Goal: Information Seeking & Learning: Learn about a topic

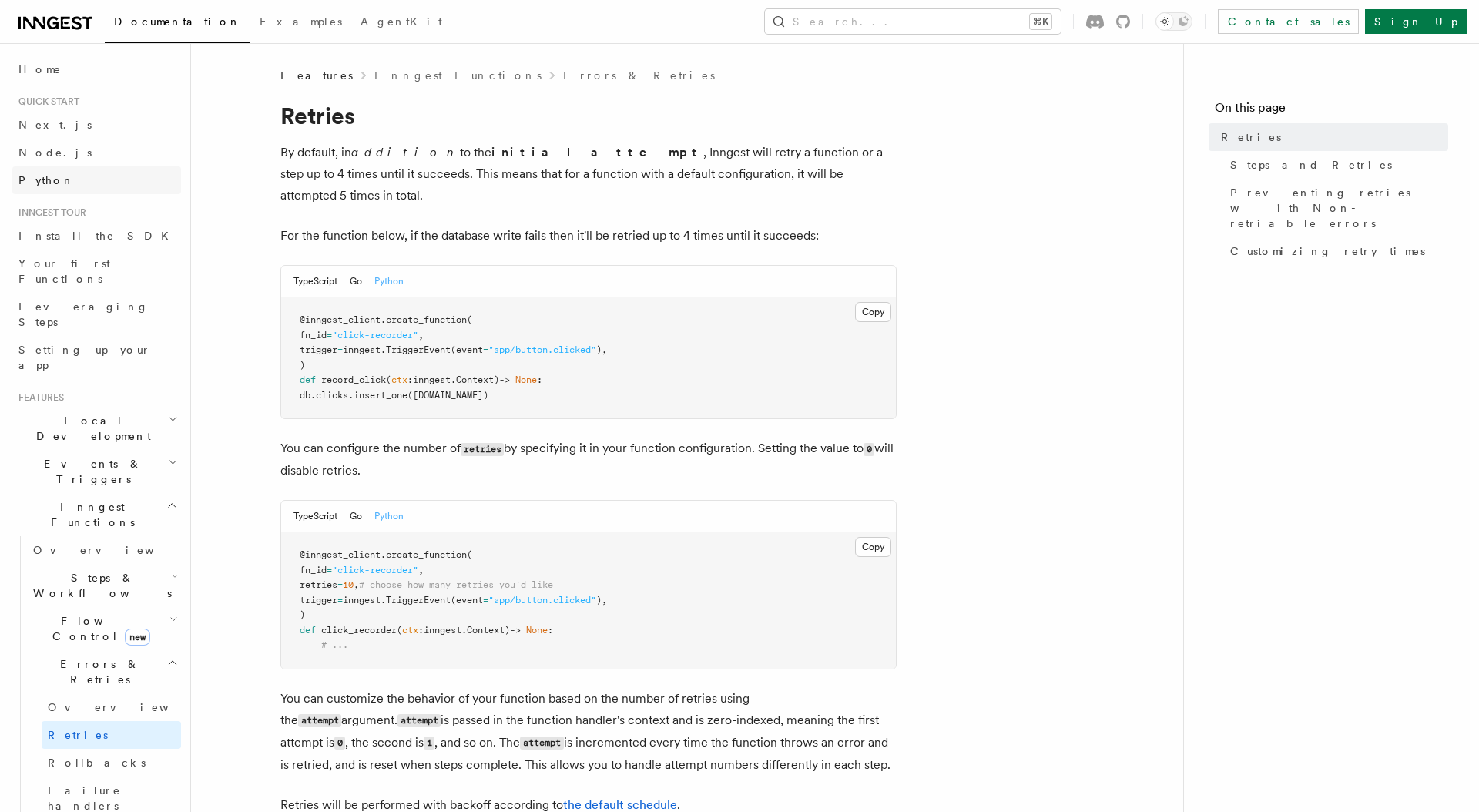
click at [126, 175] on link "Python" at bounding box center [96, 181] width 168 height 28
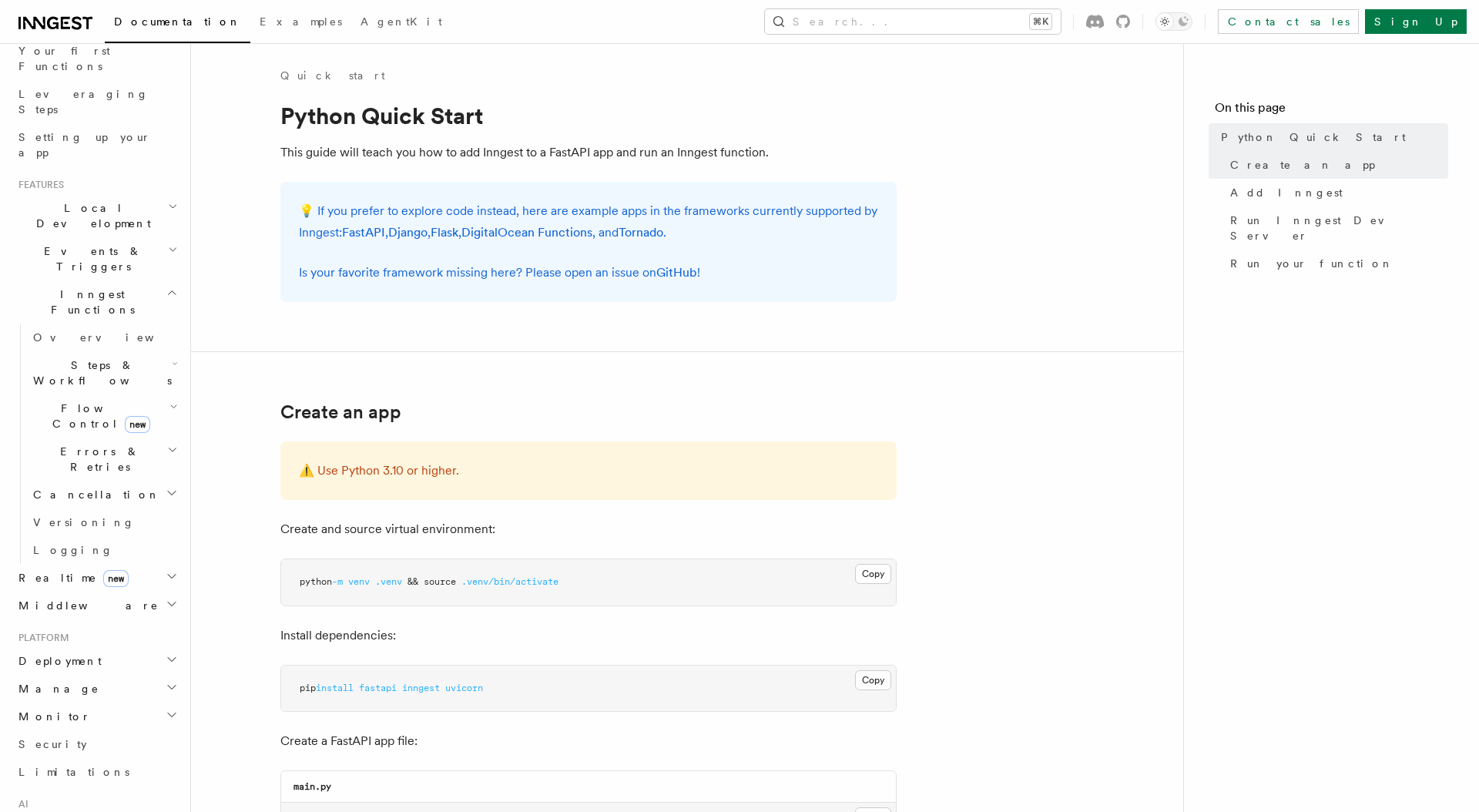
scroll to position [420, 0]
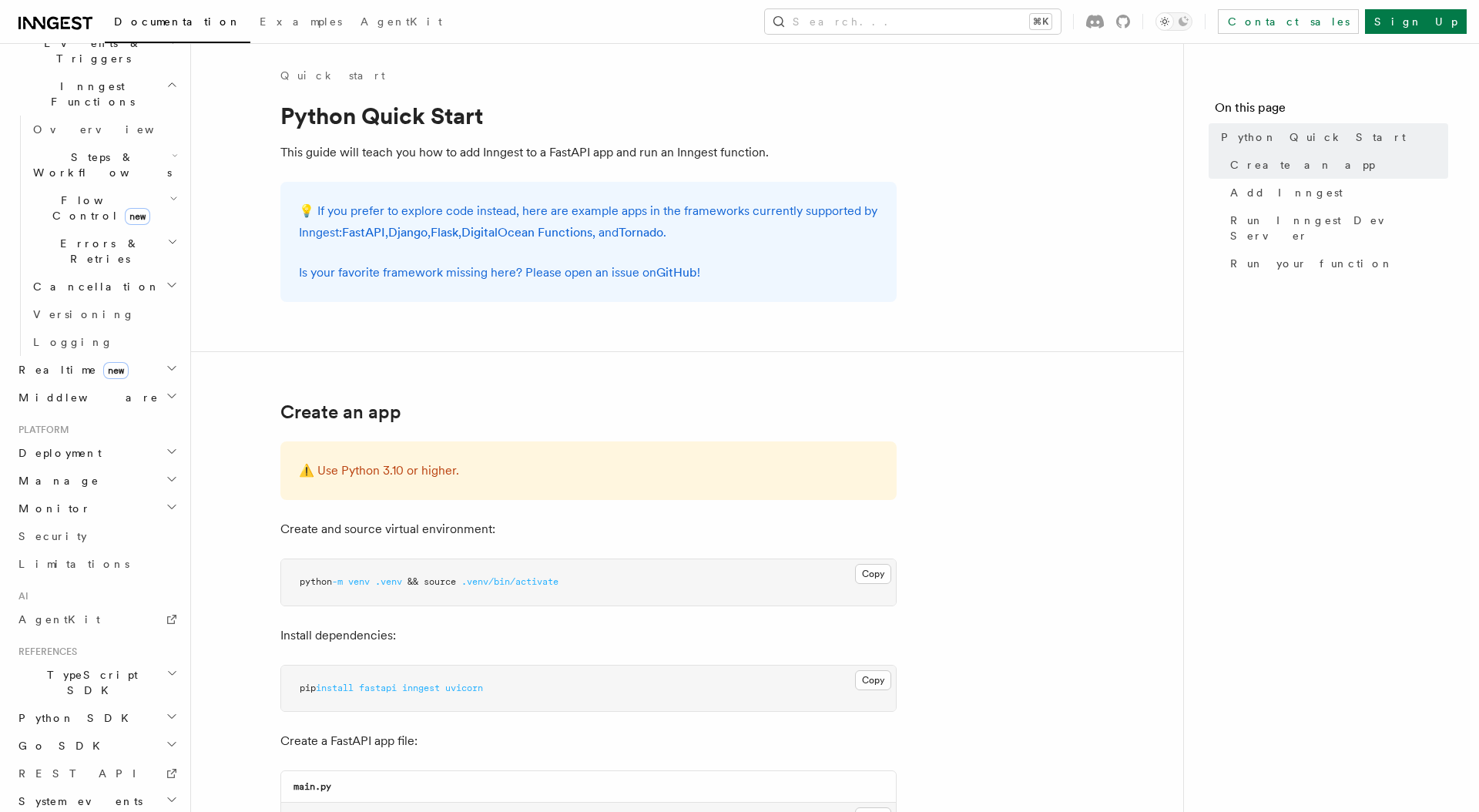
click at [167, 704] on h2 "Python SDK" at bounding box center [96, 718] width 168 height 28
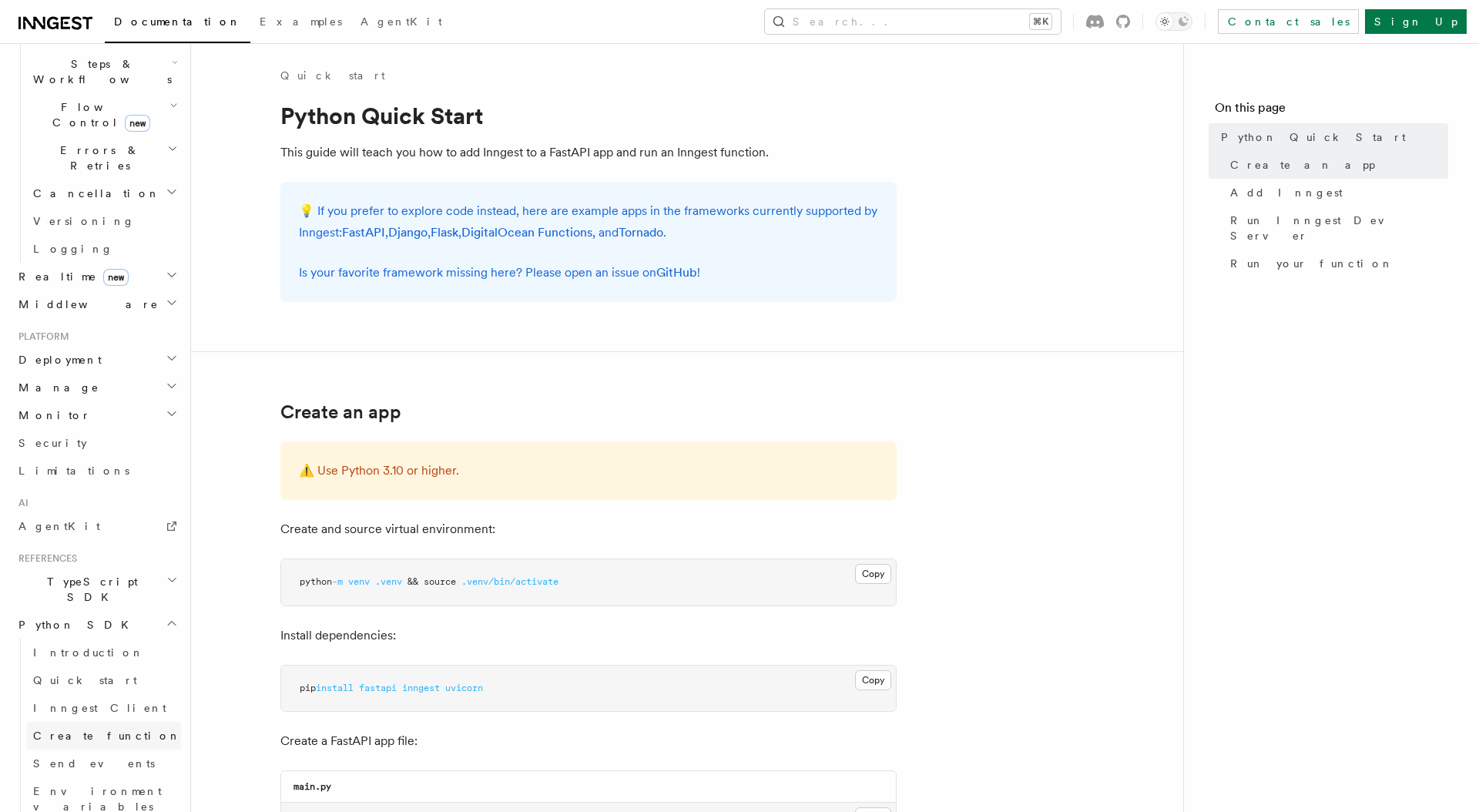
click at [83, 722] on link "Create function" at bounding box center [103, 736] width 154 height 28
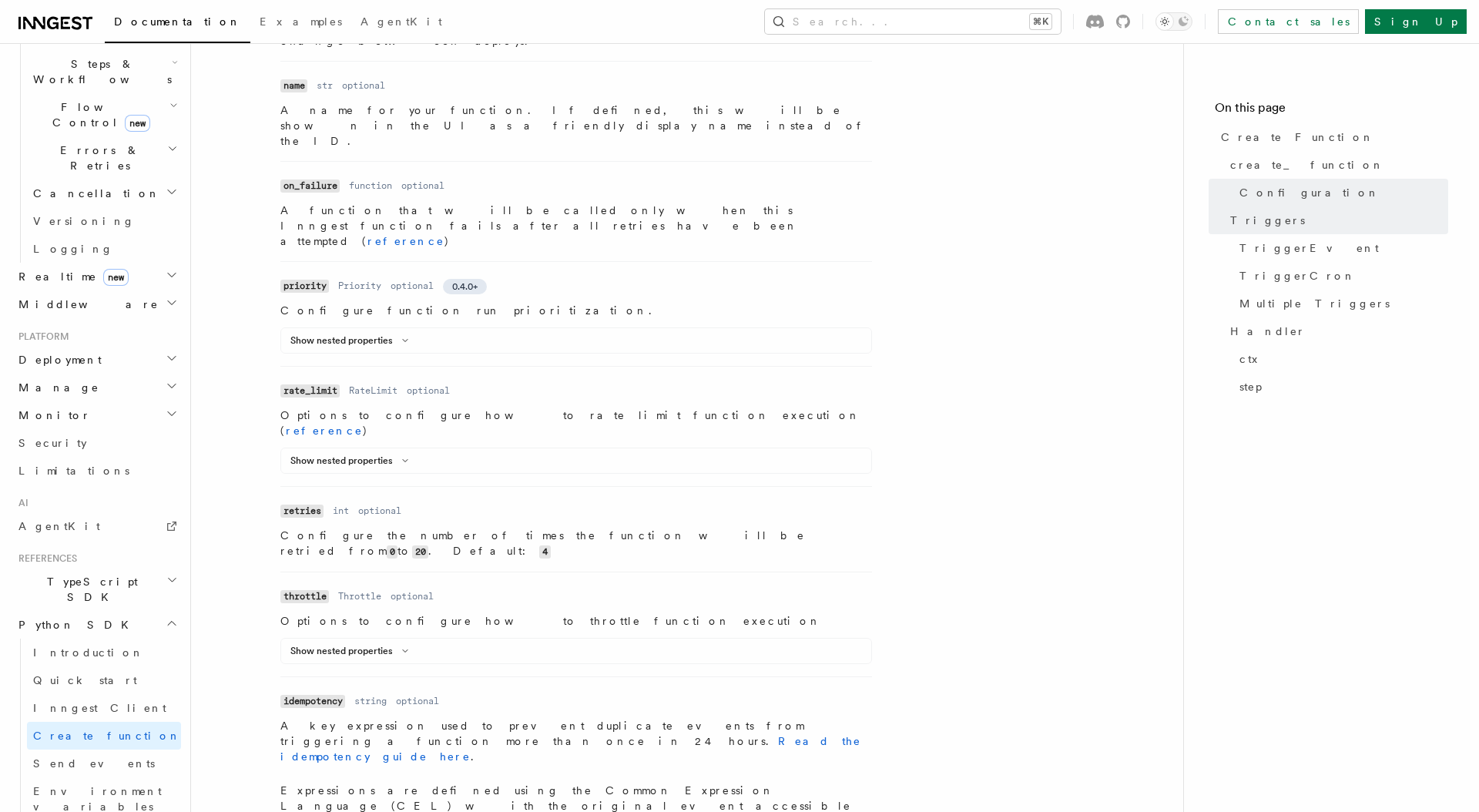
scroll to position [578, 0]
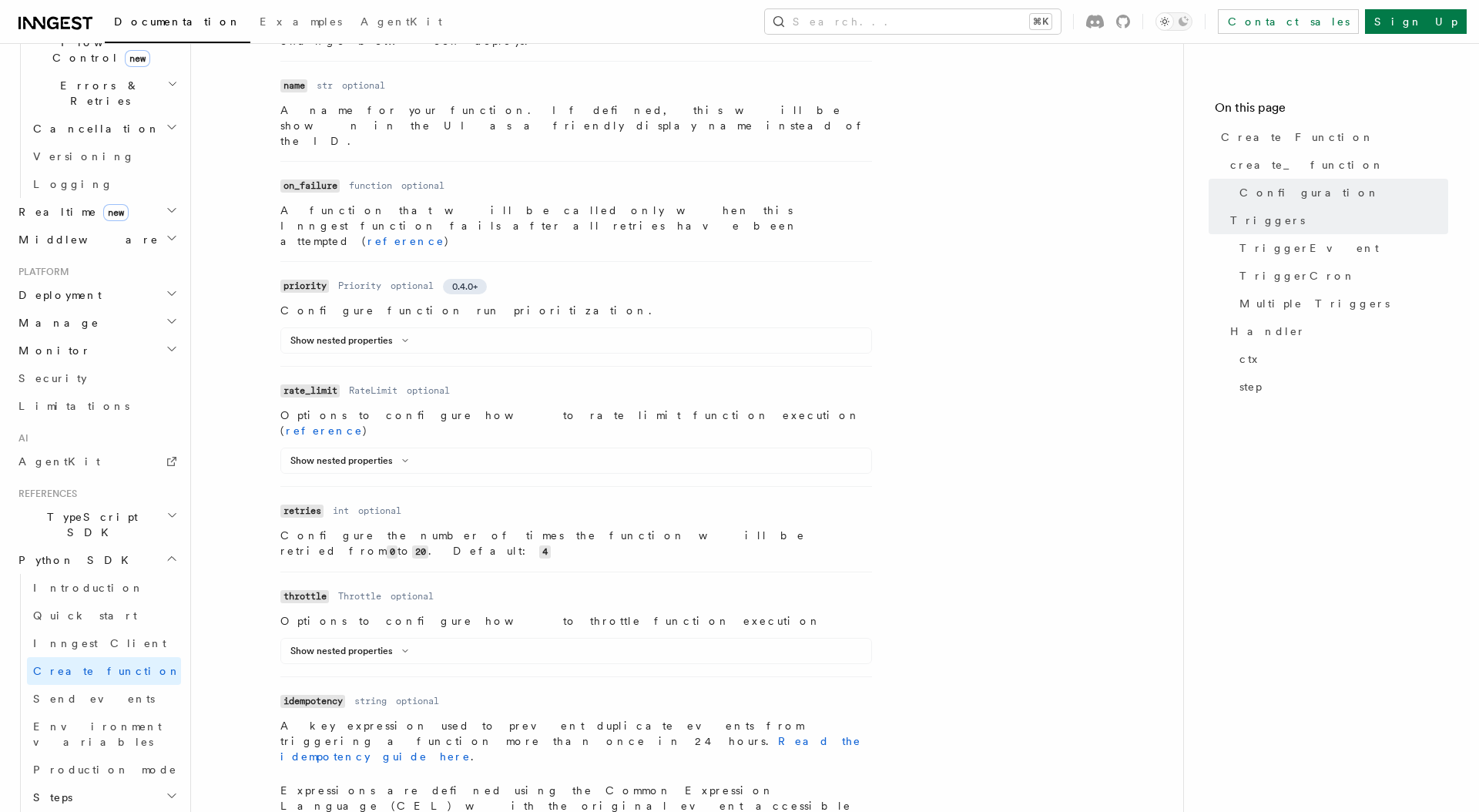
click at [136, 783] on h2 "Steps" at bounding box center [103, 797] width 154 height 28
click at [115, 811] on link "invoke" at bounding box center [111, 825] width 140 height 28
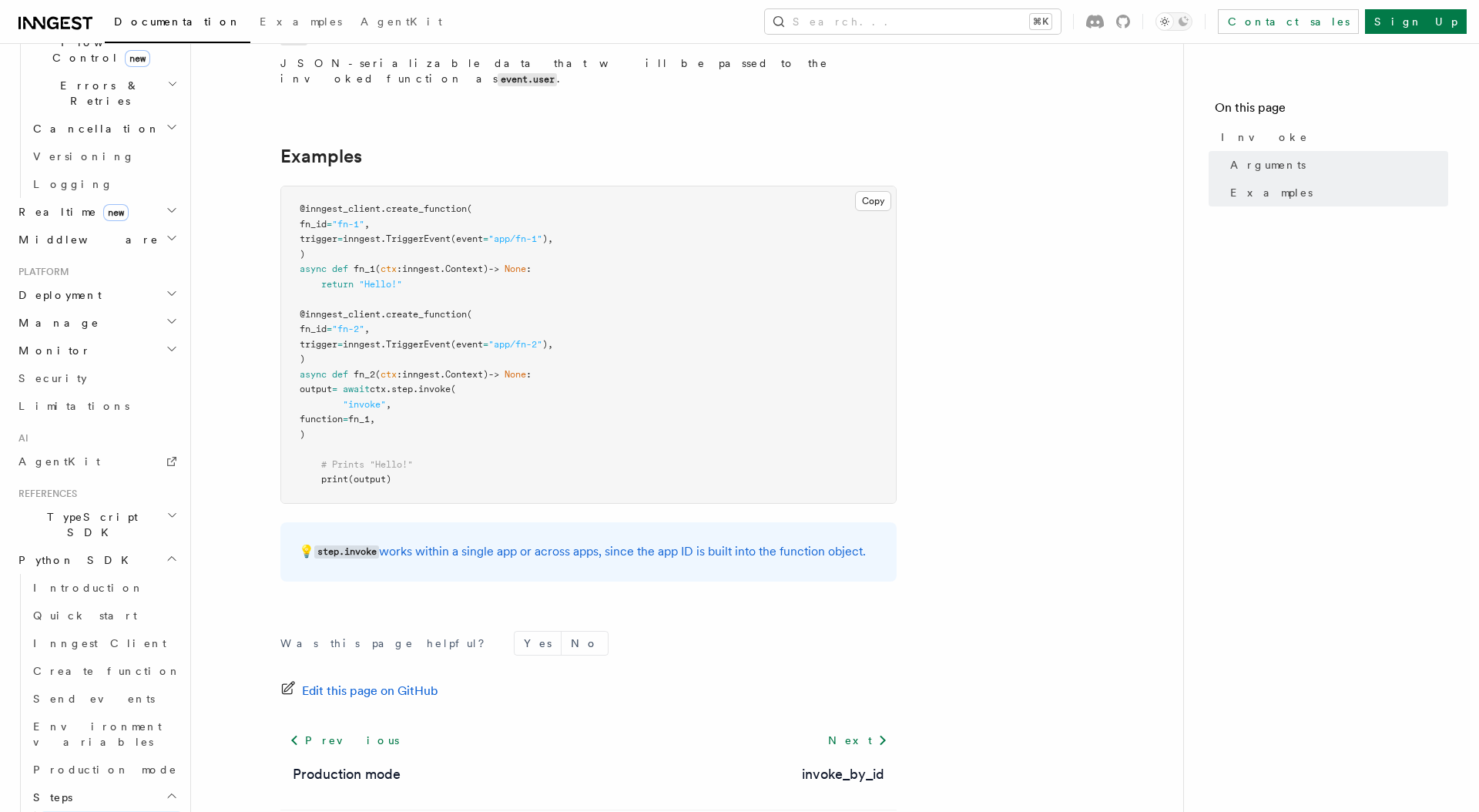
scroll to position [494, 0]
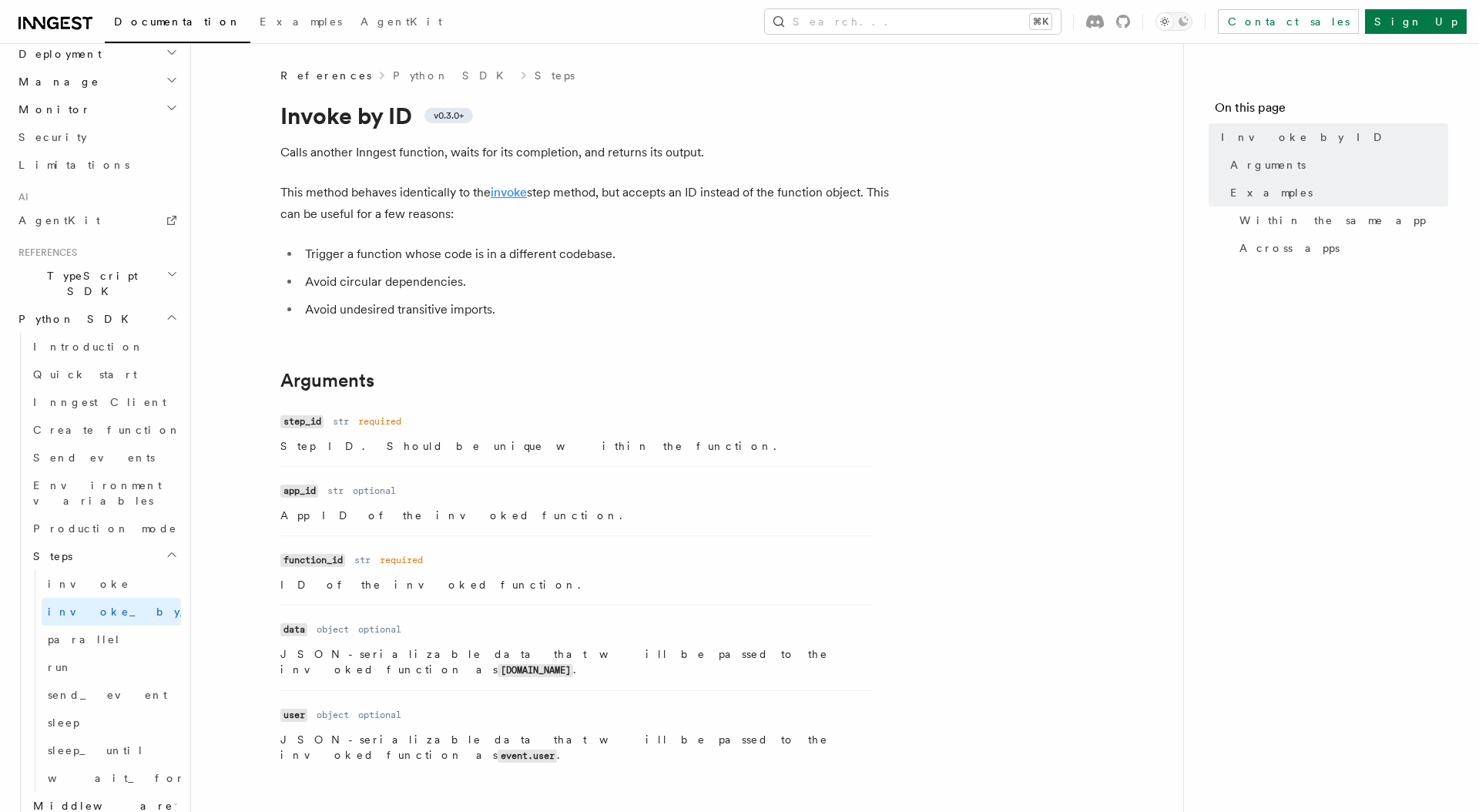
click at [518, 197] on link "invoke" at bounding box center [509, 192] width 36 height 15
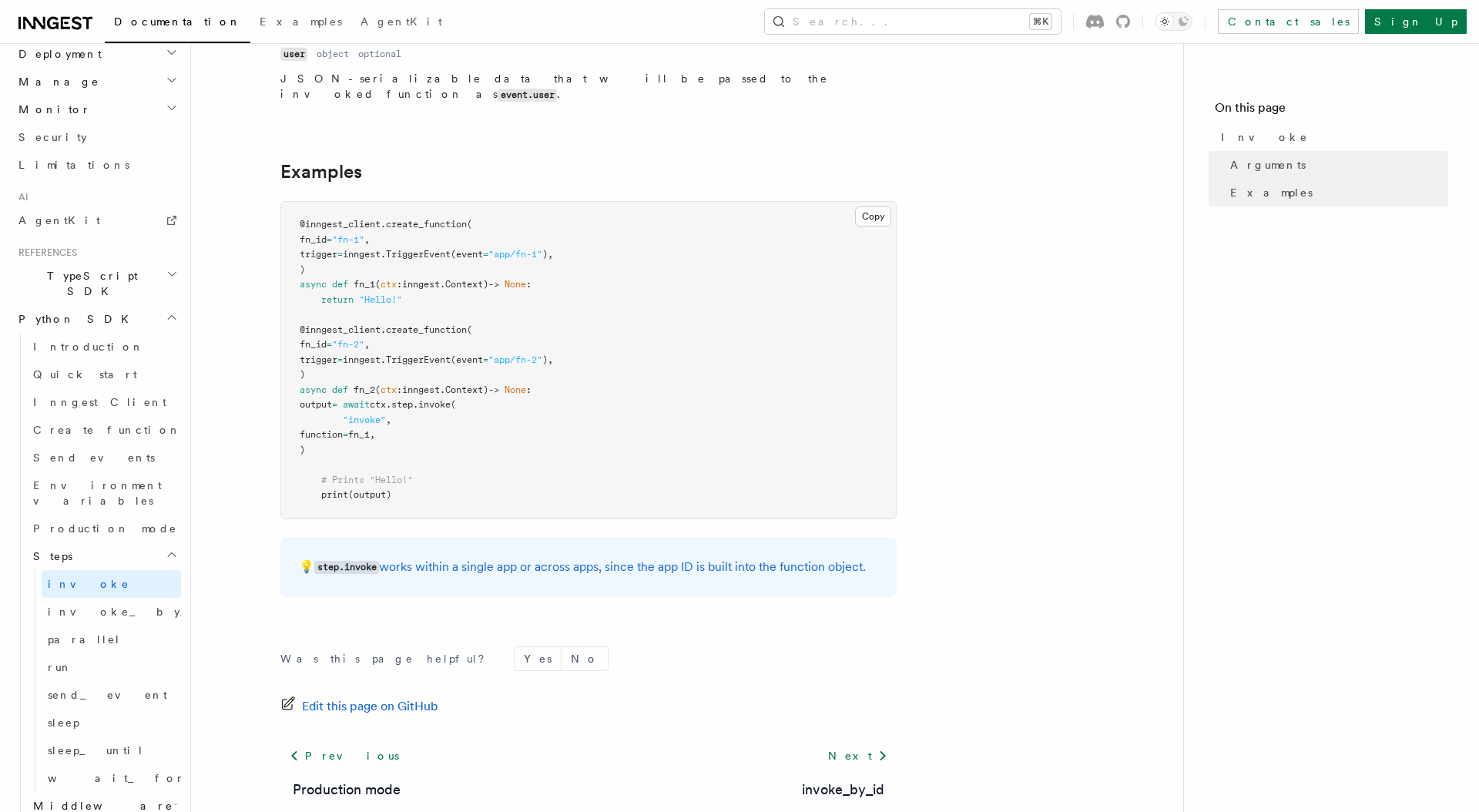
scroll to position [494, 0]
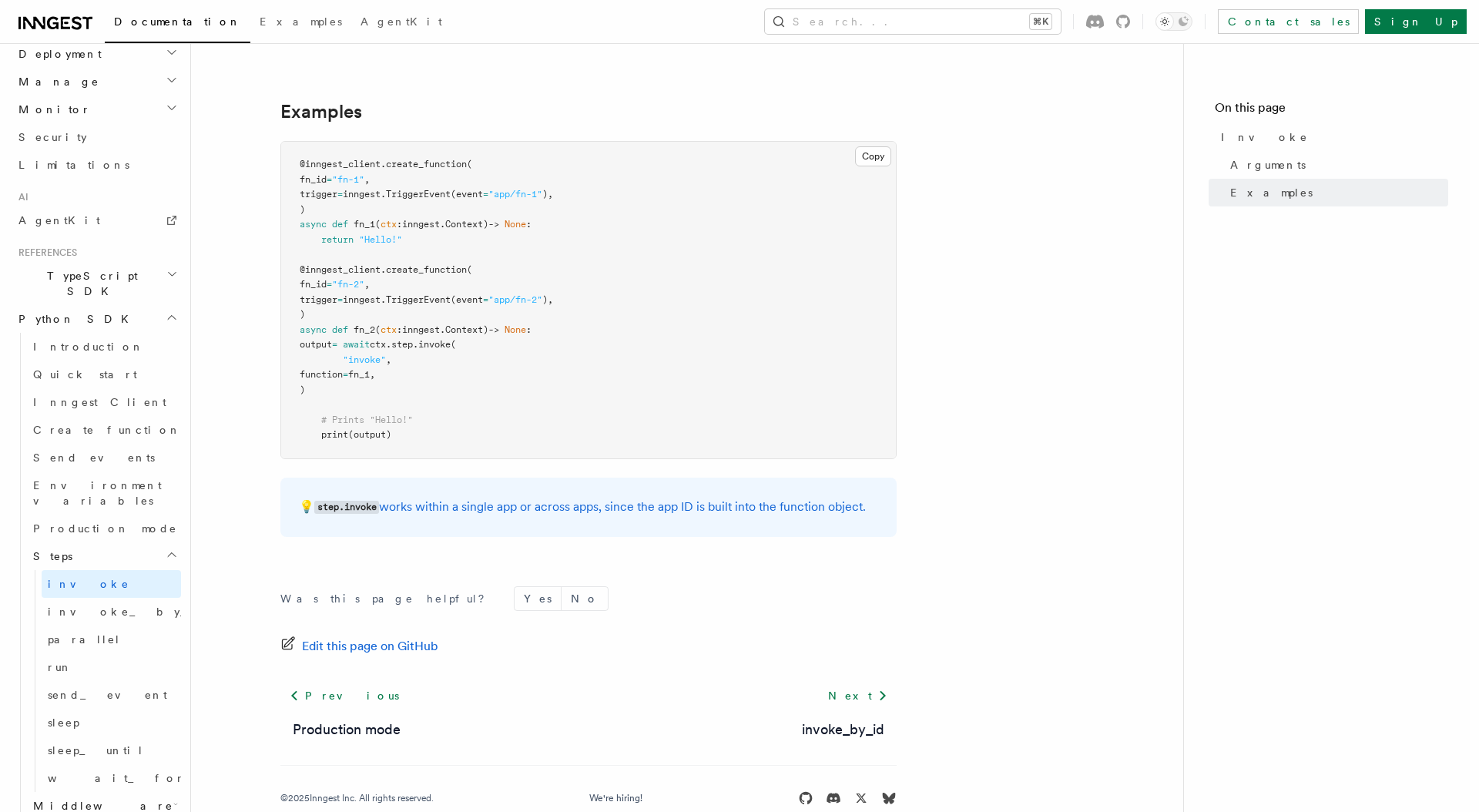
click at [920, 31] on button "Search... ⌘K" at bounding box center [913, 22] width 296 height 24
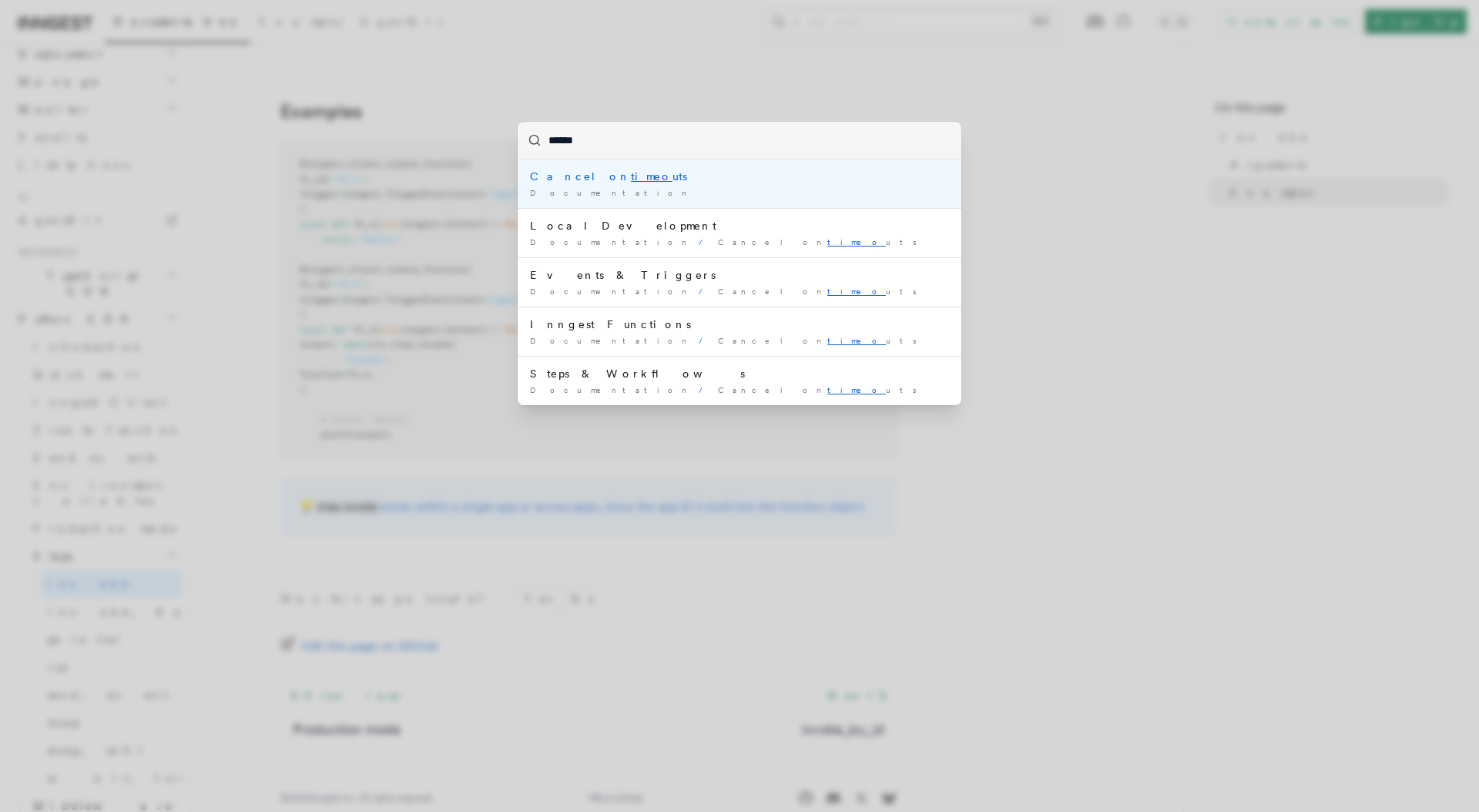
type input "*******"
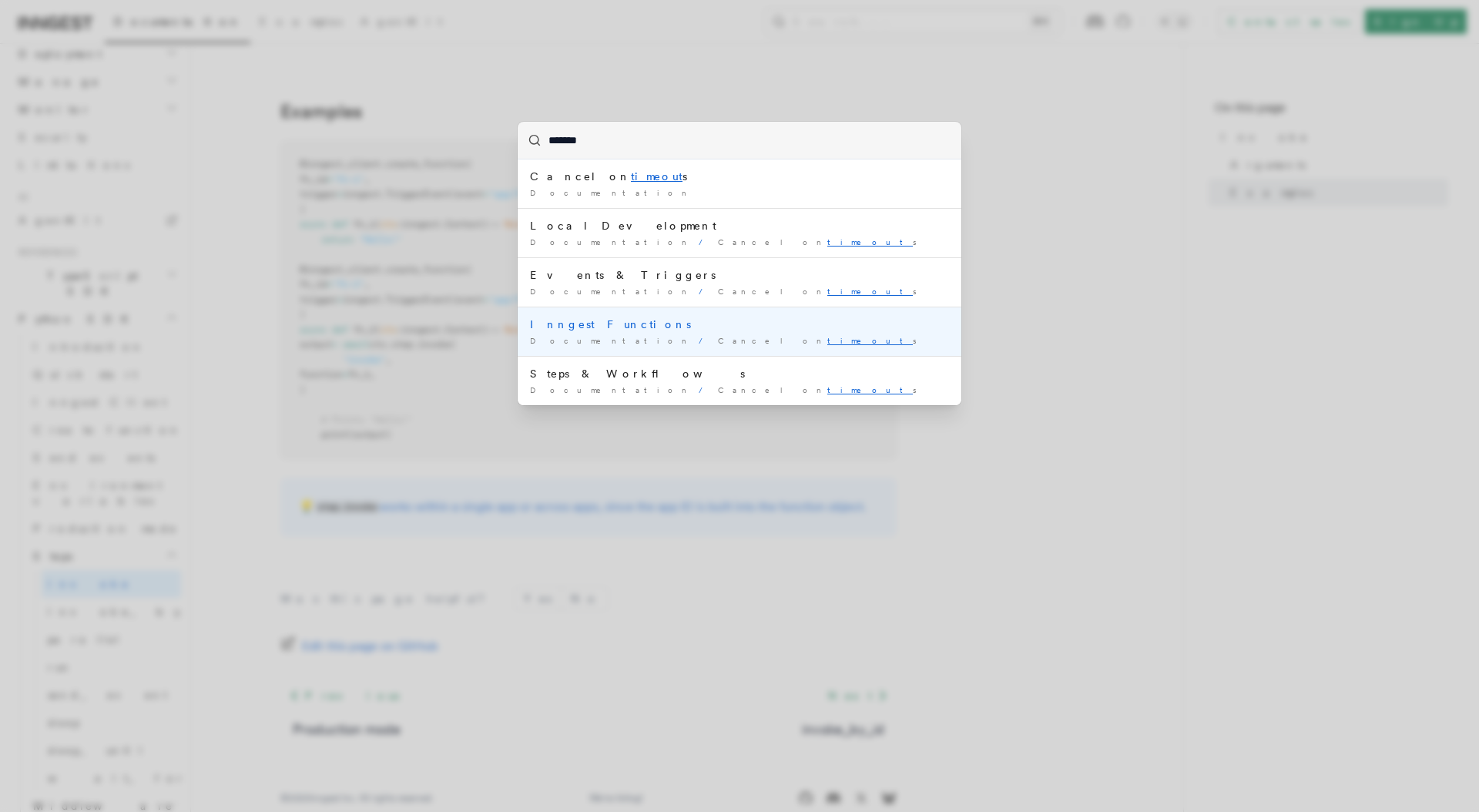
click at [738, 318] on div "Inngest Functions" at bounding box center [739, 324] width 419 height 16
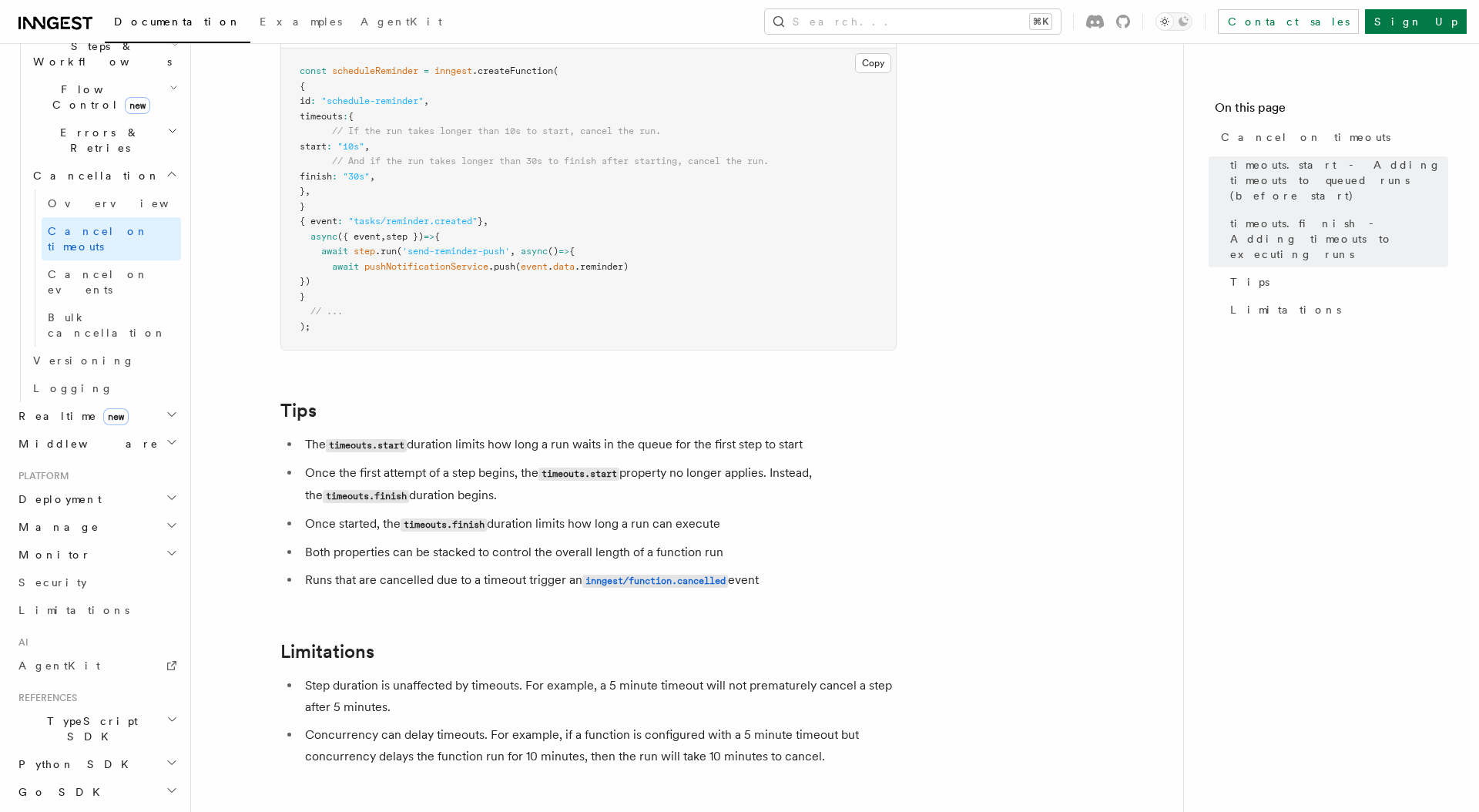
scroll to position [1320, 0]
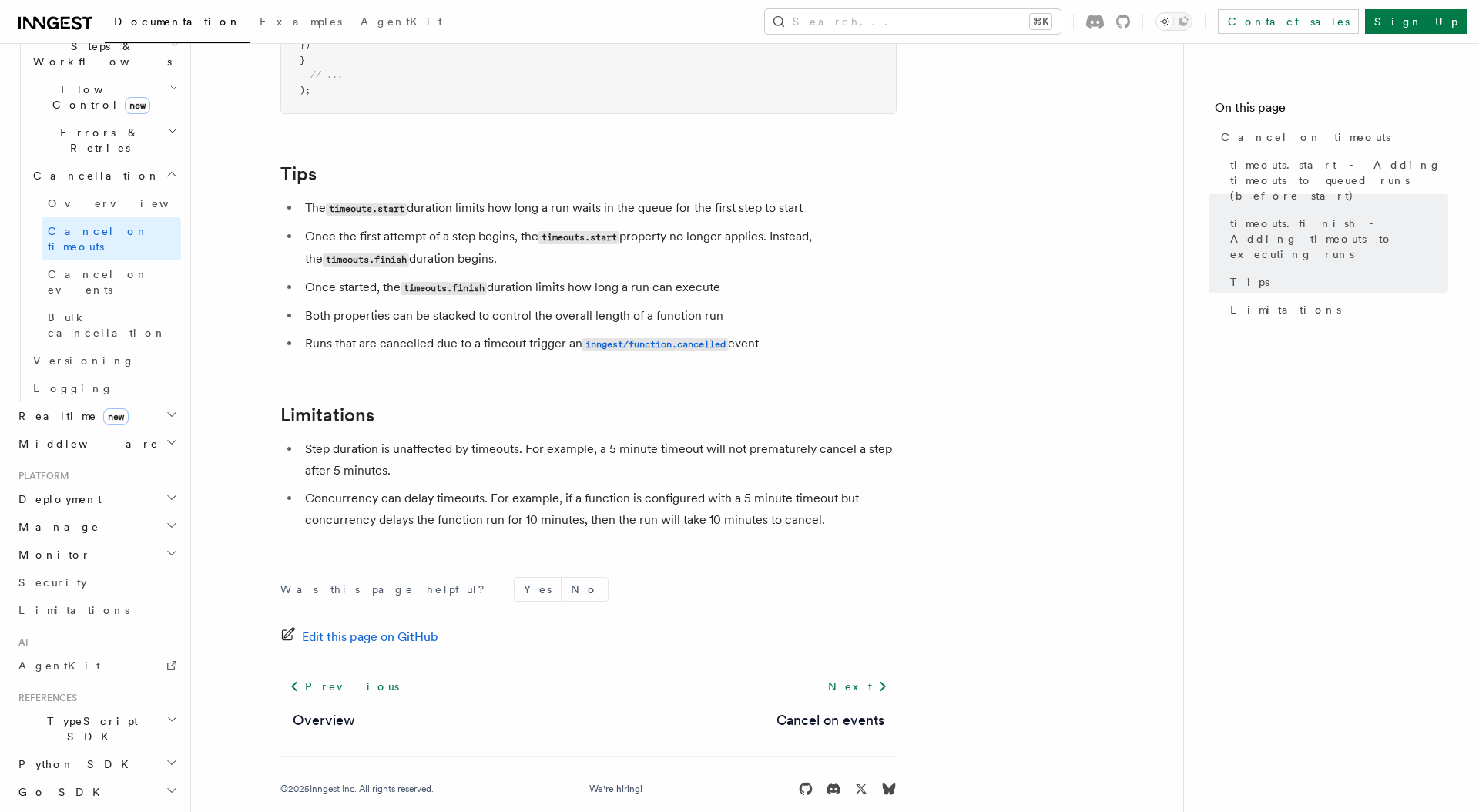
scroll to position [820, 0]
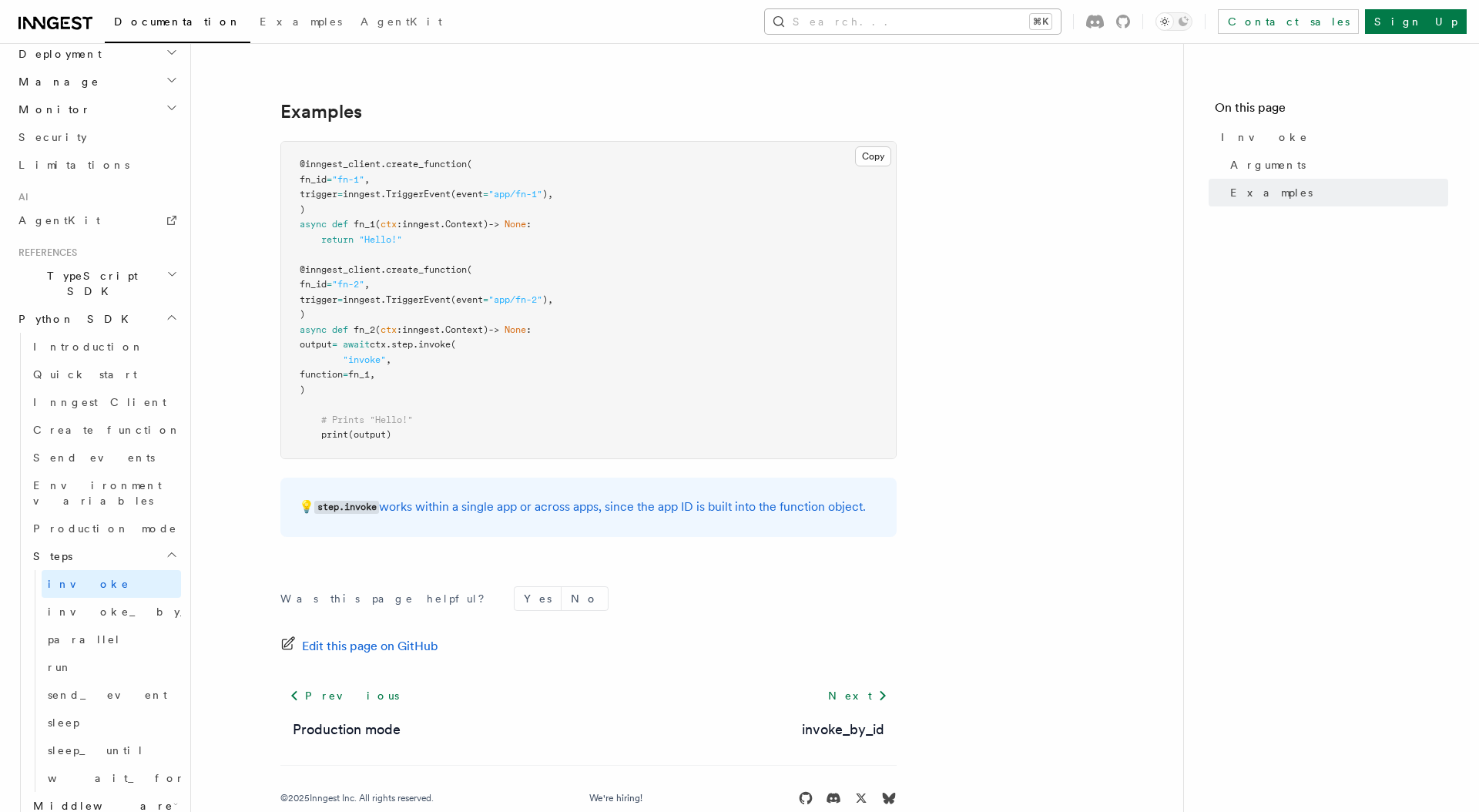
click at [947, 18] on button "Search... ⌘K" at bounding box center [913, 22] width 296 height 24
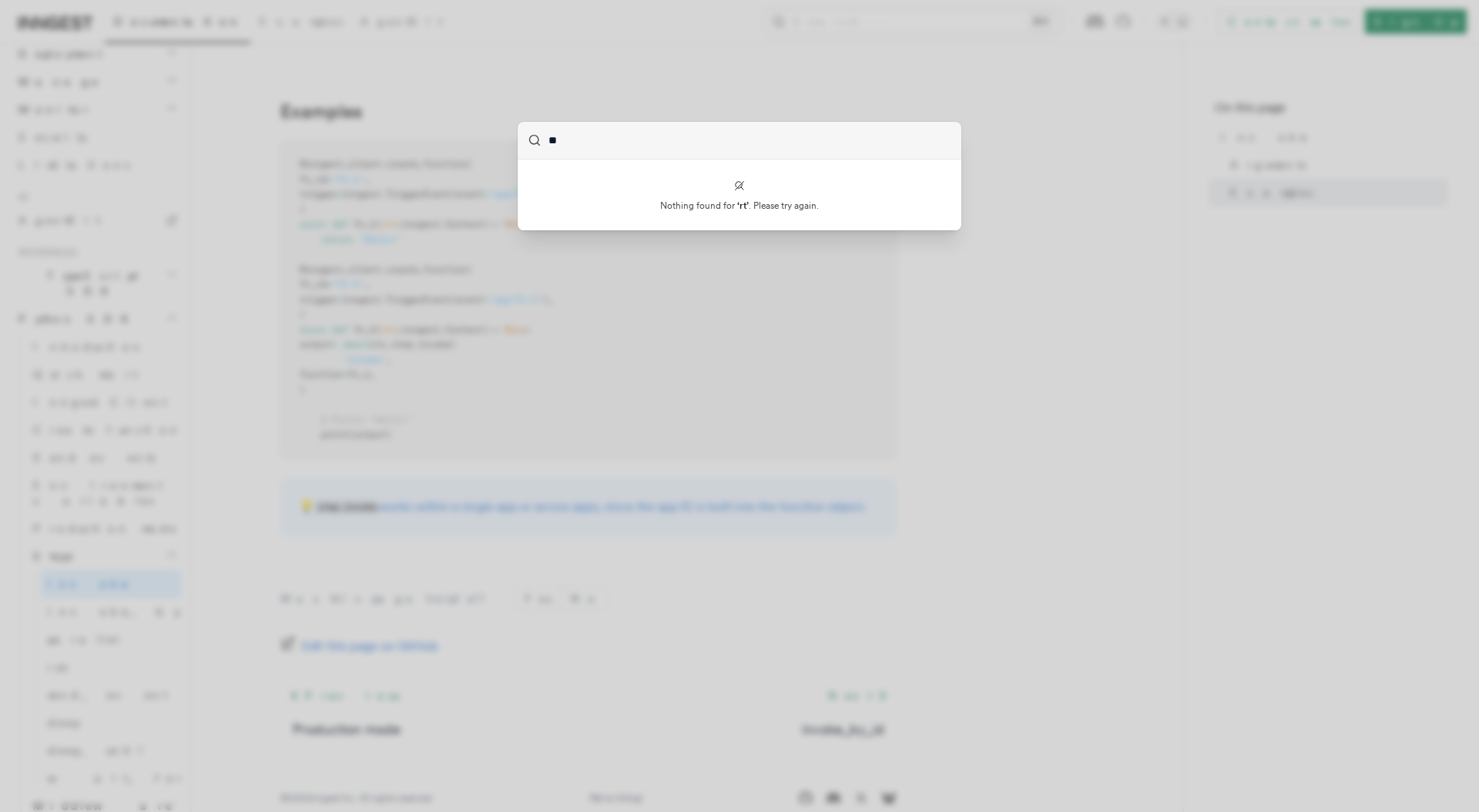
type input "*"
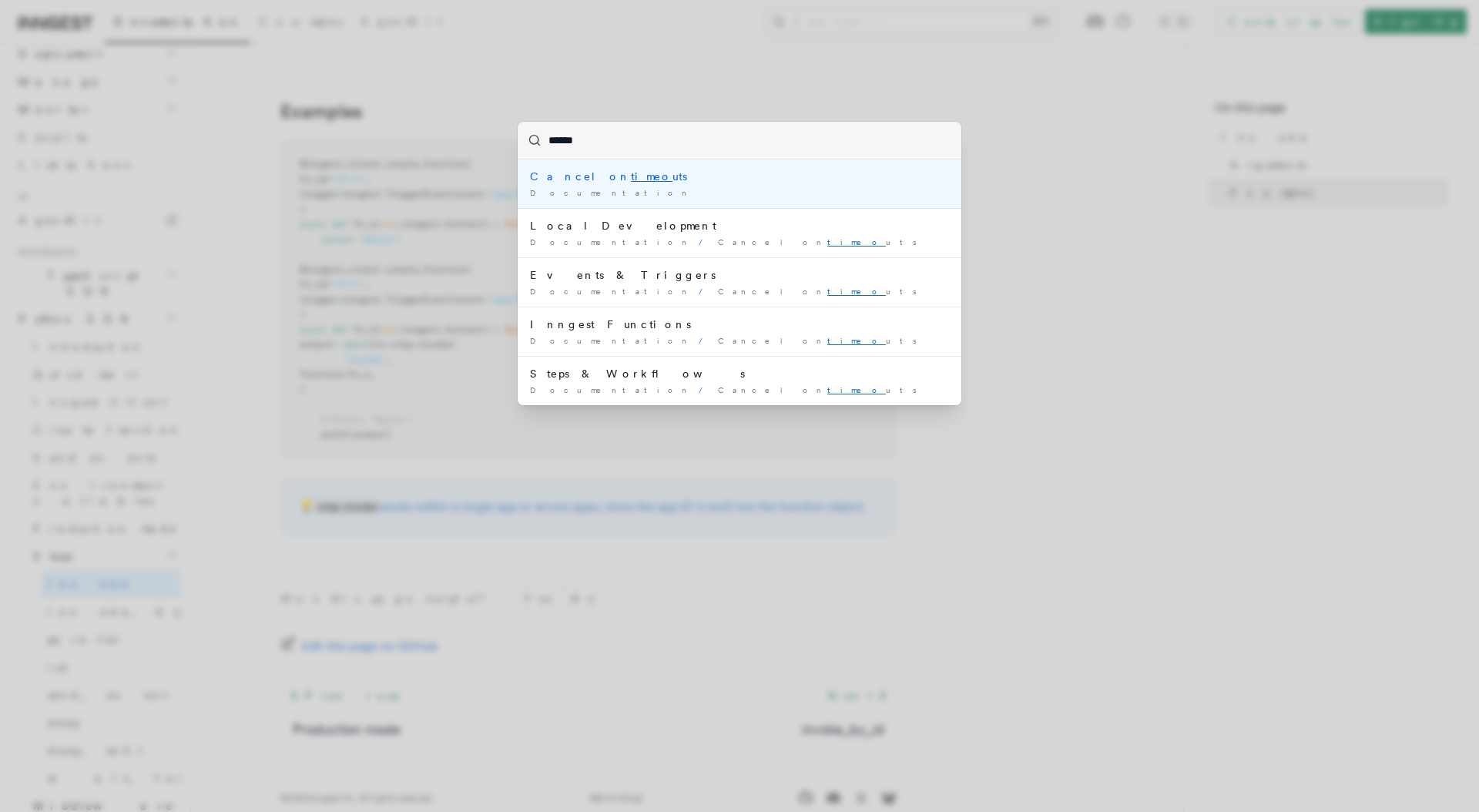
type input "*******"
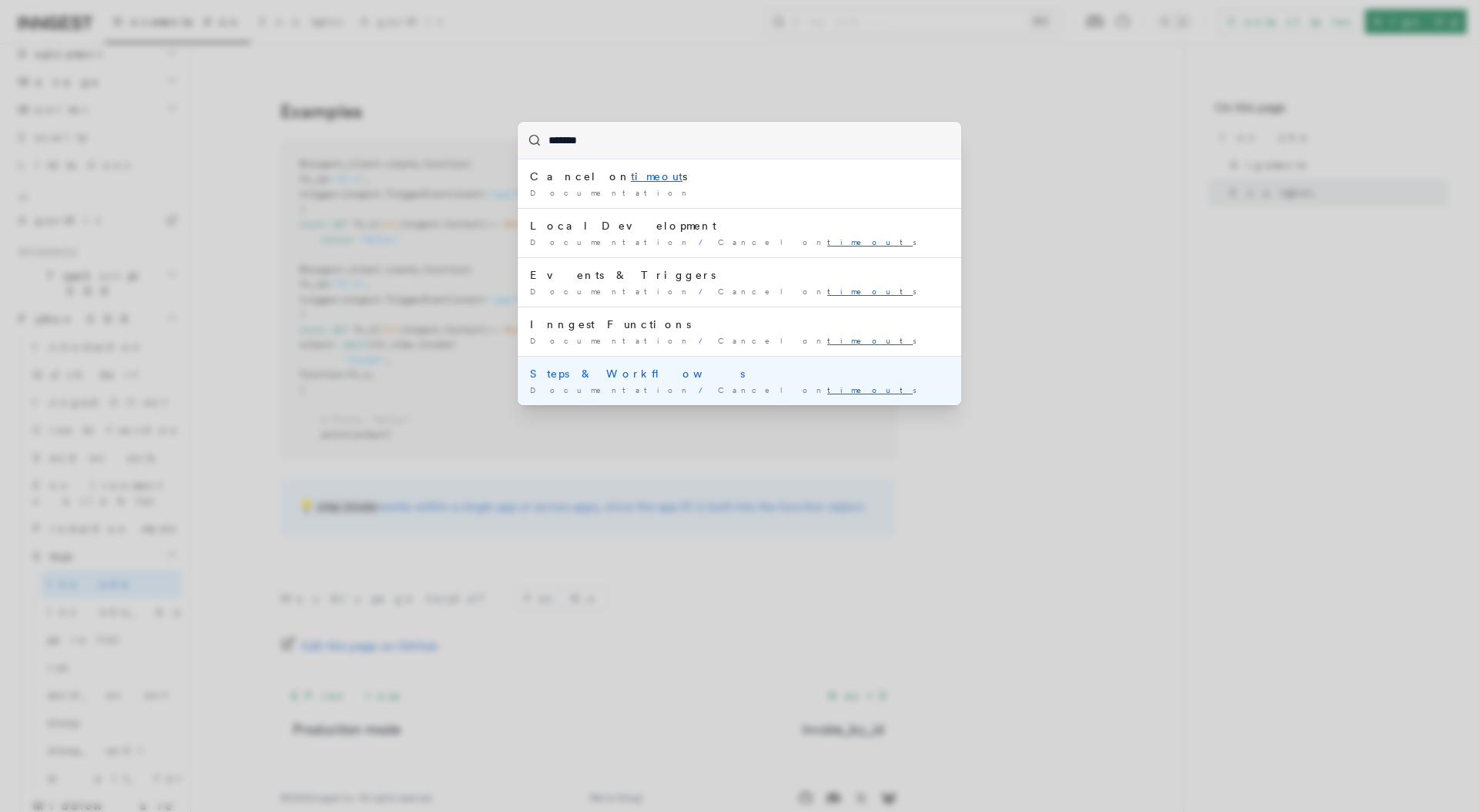
click at [730, 380] on div "Steps & Workflows" at bounding box center [739, 373] width 419 height 16
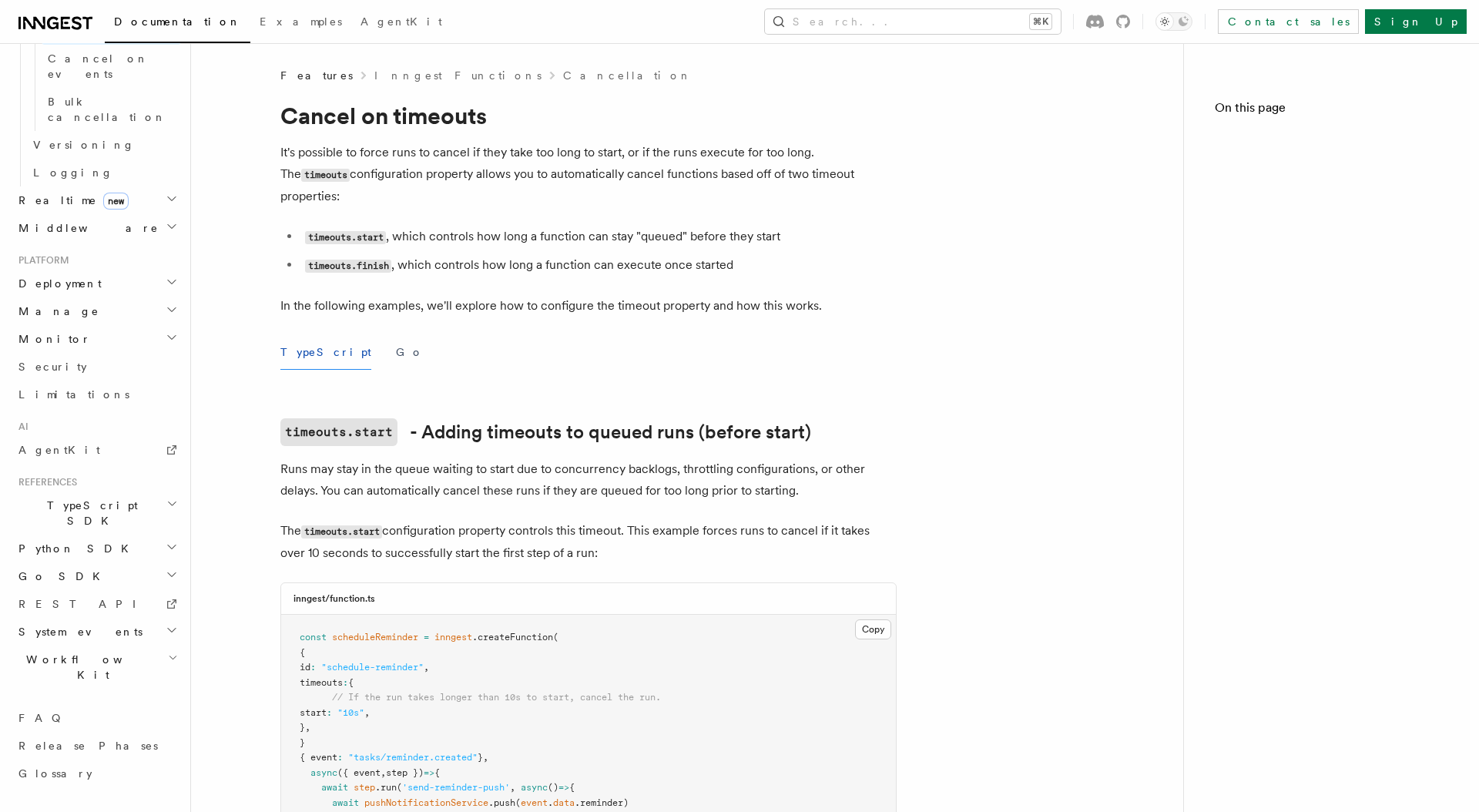
scroll to position [531, 0]
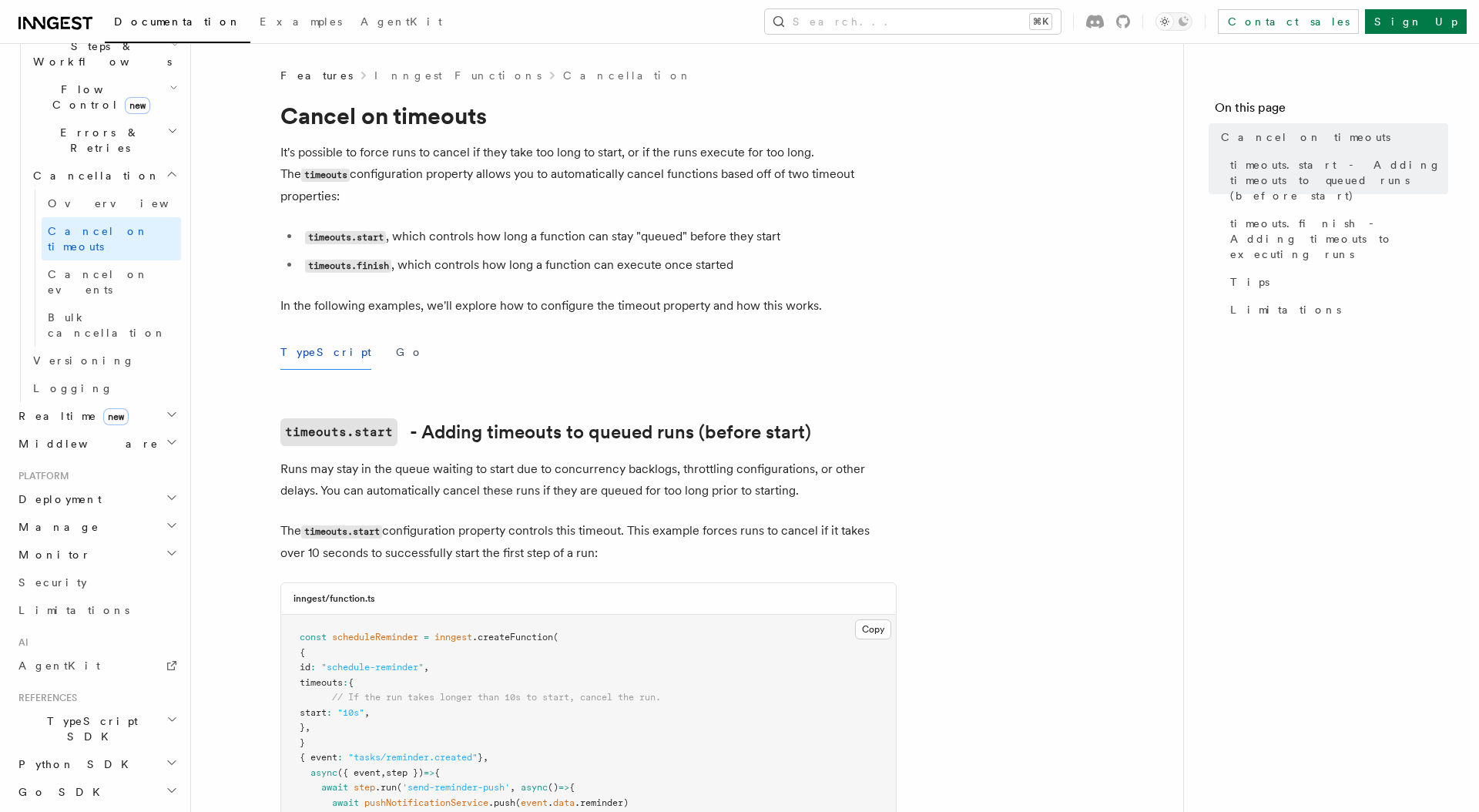
click at [399, 79] on link "Inngest Functions" at bounding box center [458, 76] width 167 height 16
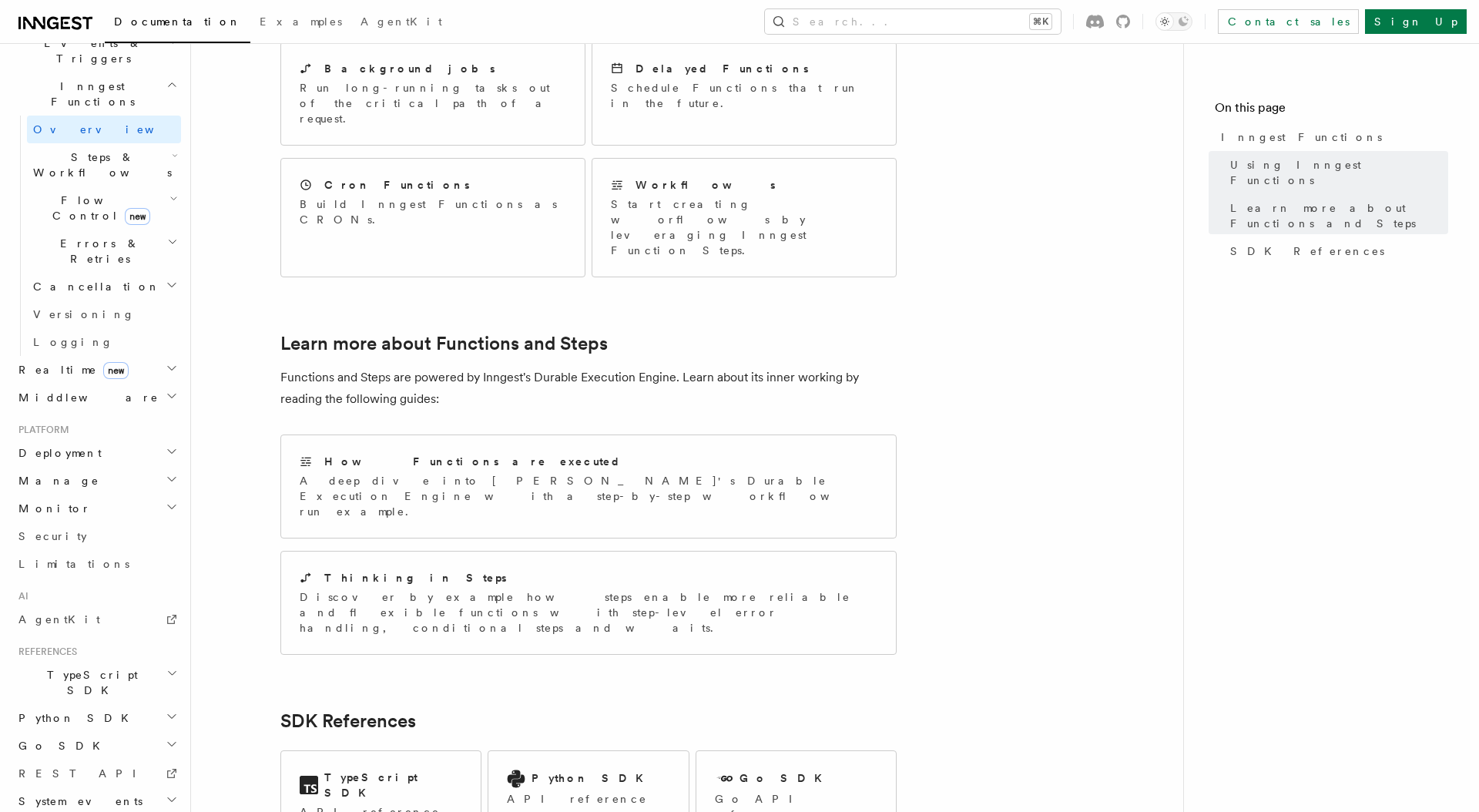
scroll to position [835, 0]
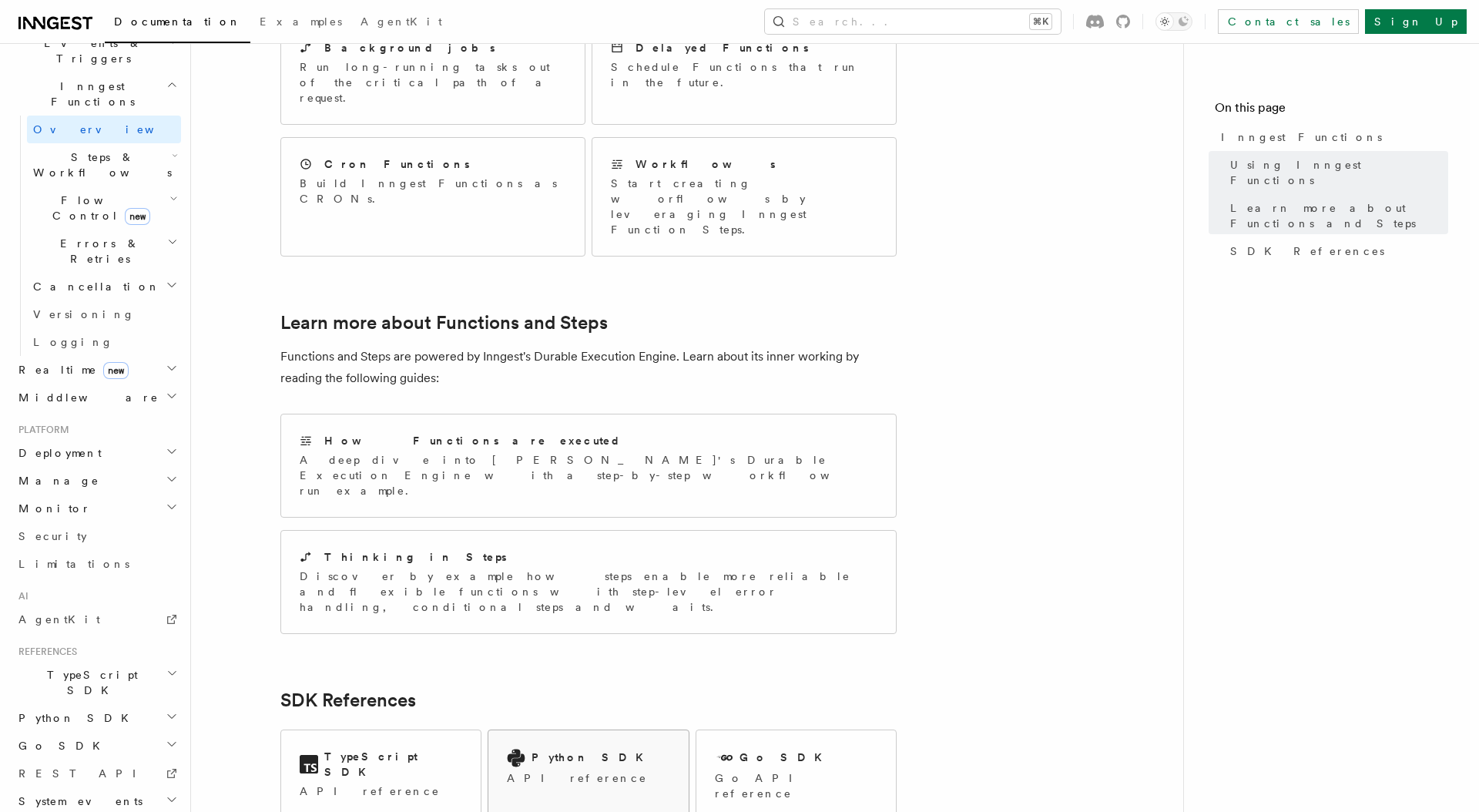
click at [641, 730] on div "Python SDK API reference" at bounding box center [588, 767] width 200 height 74
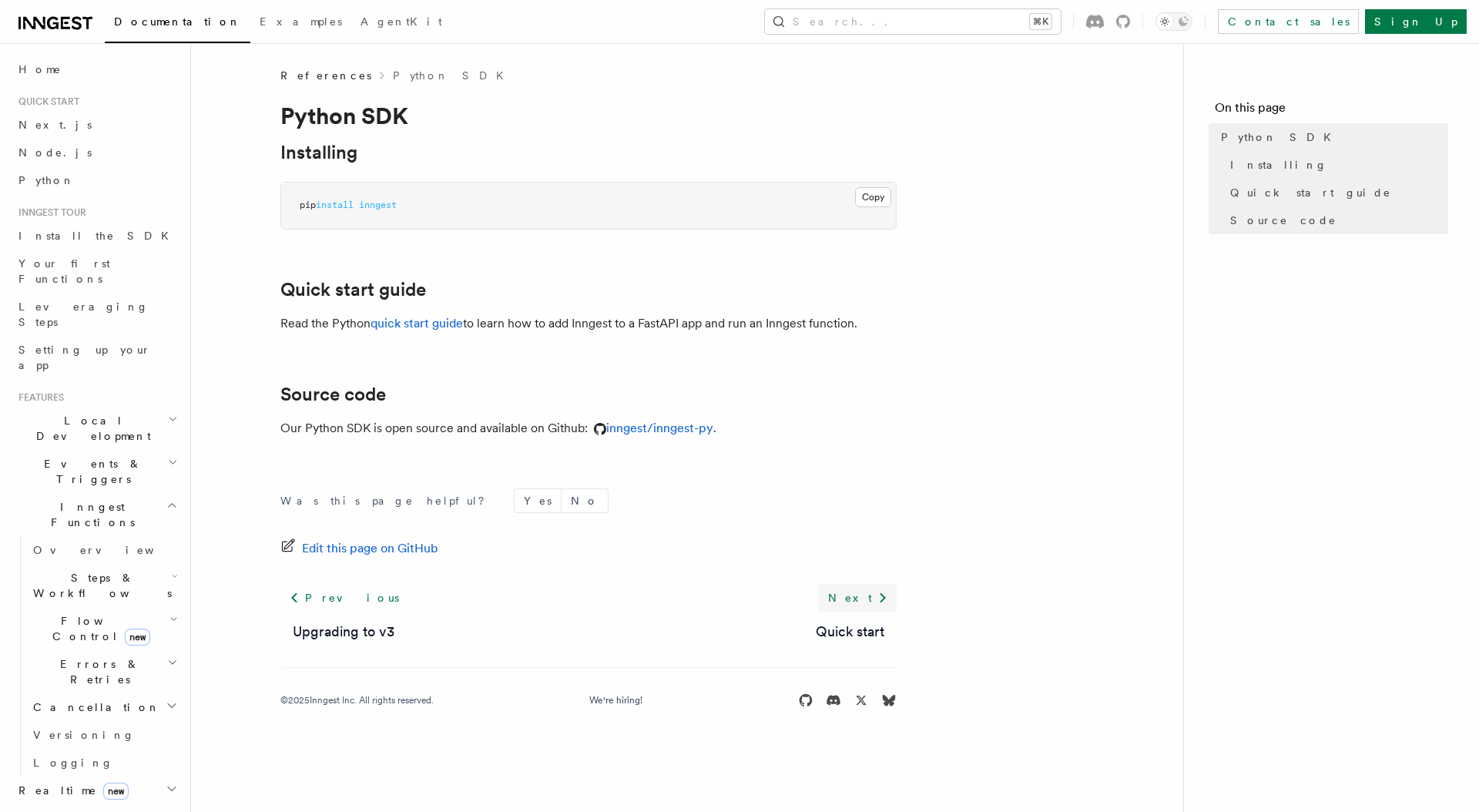
click at [856, 591] on link "Next" at bounding box center [858, 597] width 78 height 28
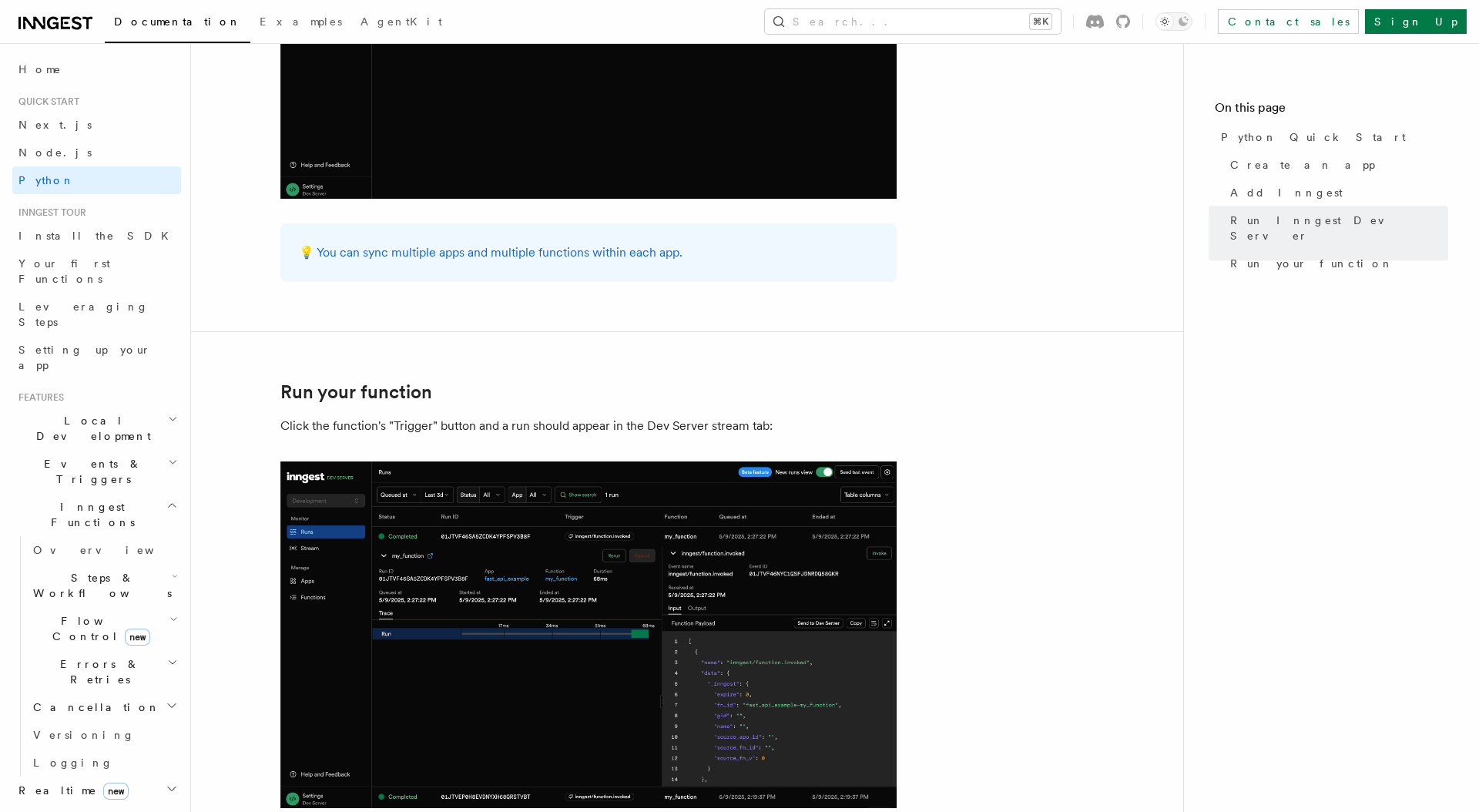
scroll to position [3082, 0]
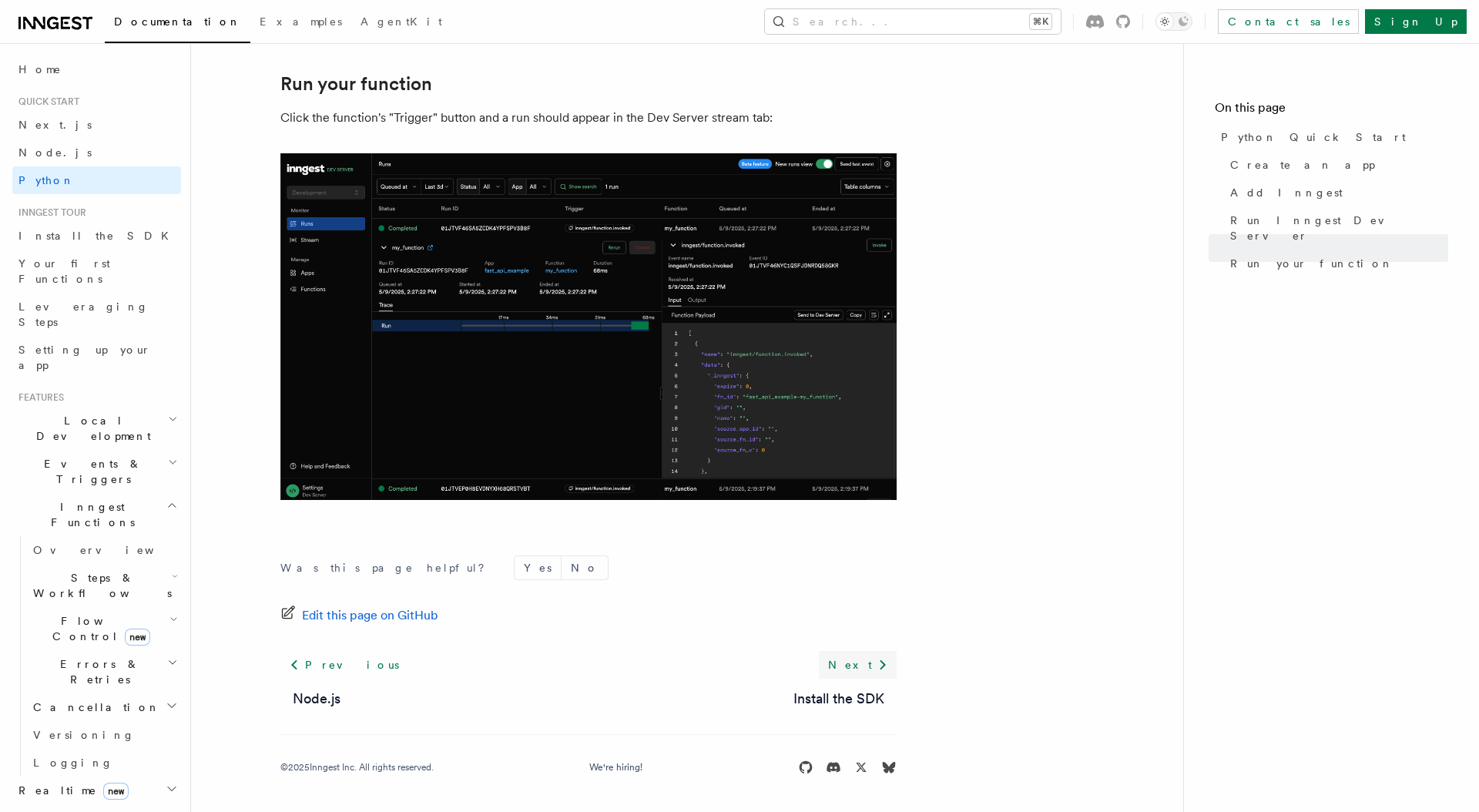
click at [878, 668] on icon at bounding box center [882, 664] width 18 height 18
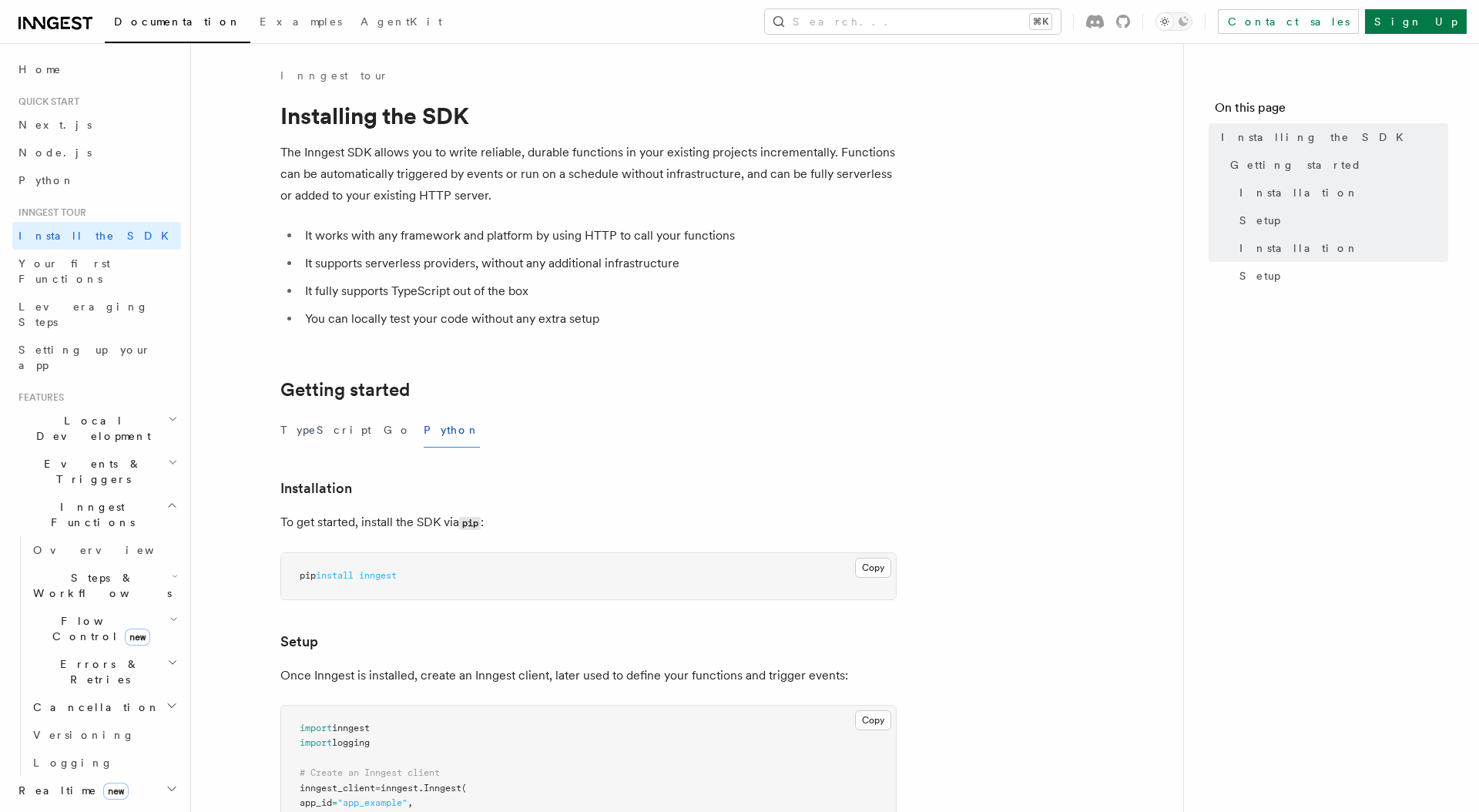
scroll to position [484, 0]
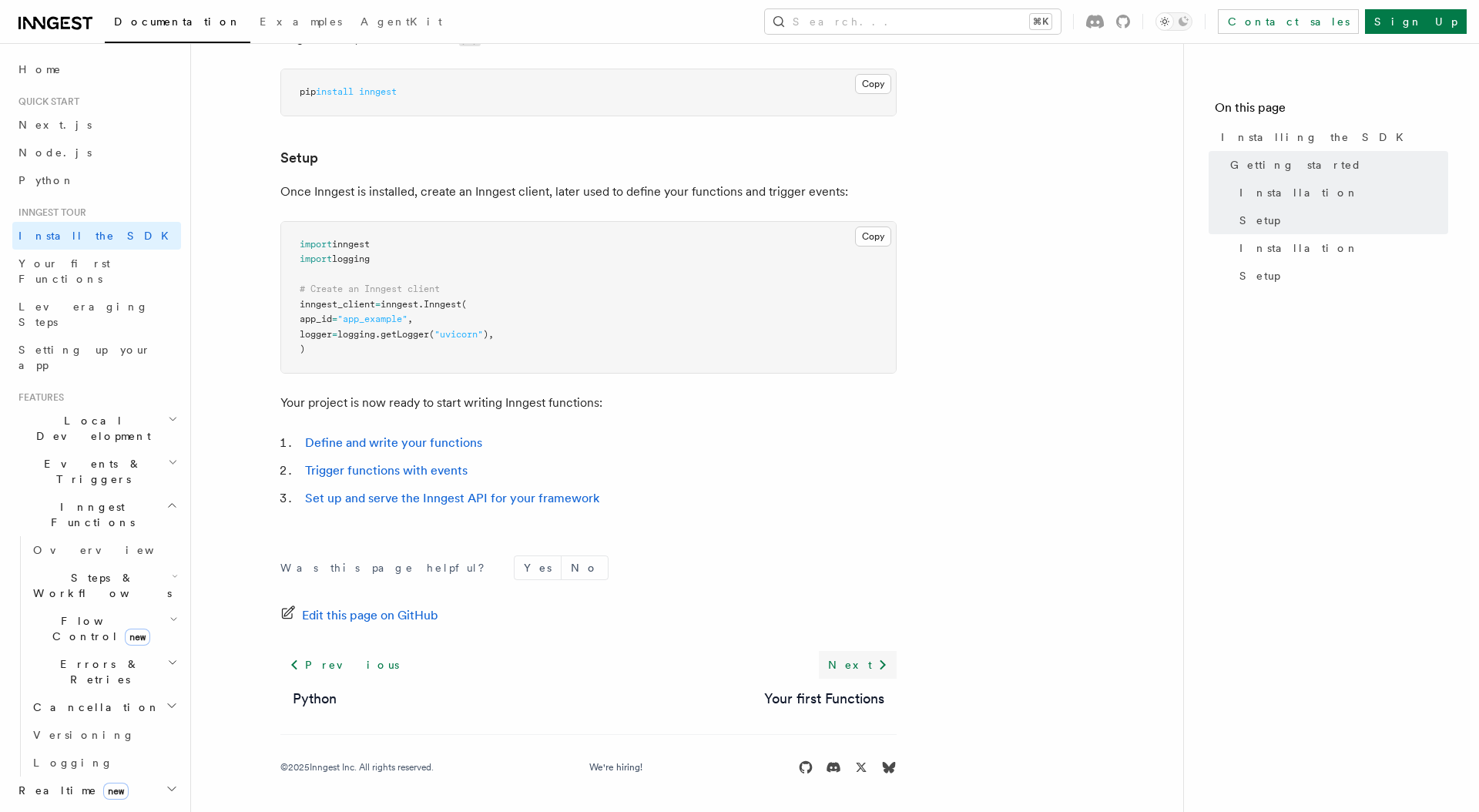
click at [875, 667] on icon at bounding box center [882, 664] width 18 height 18
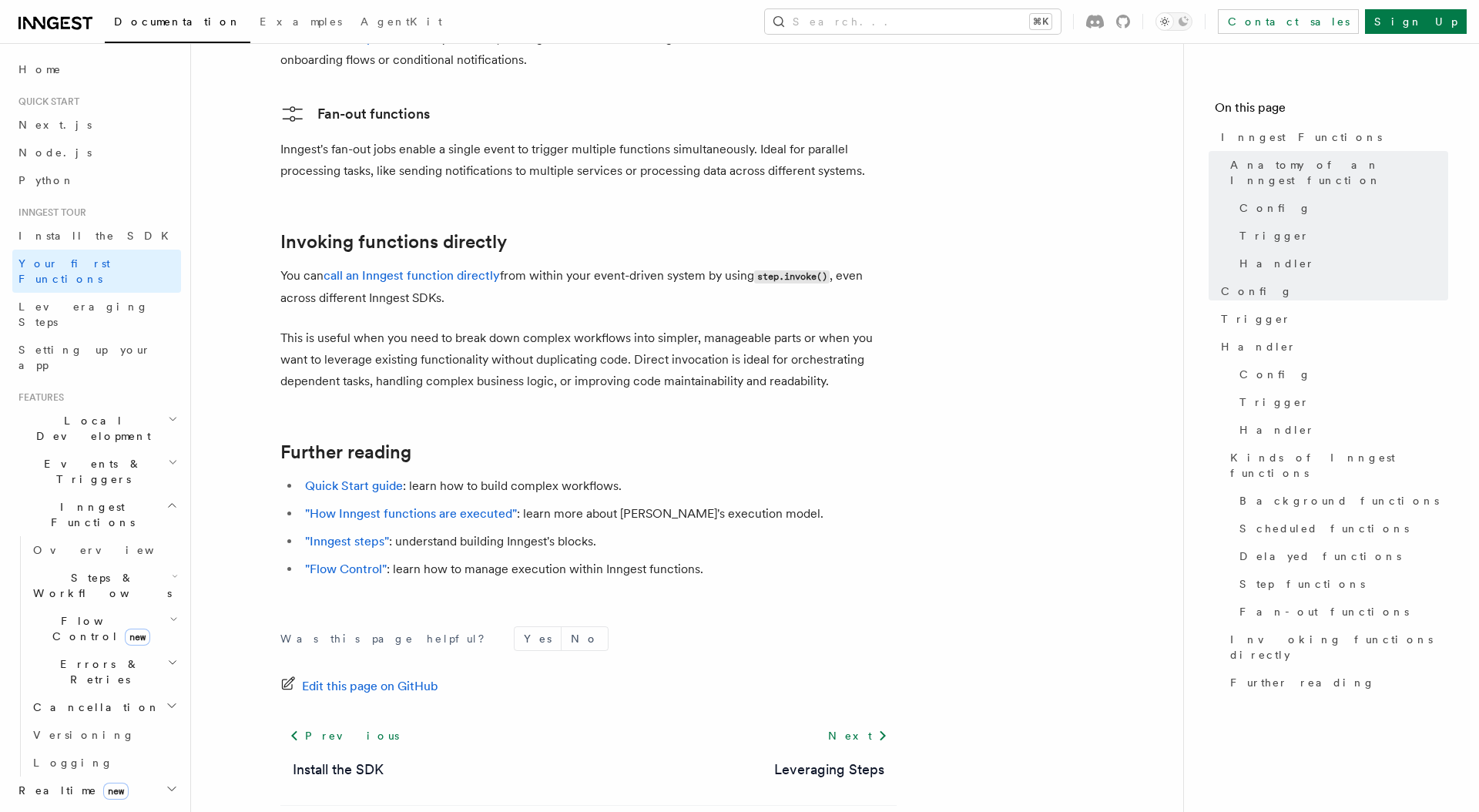
scroll to position [3053, 0]
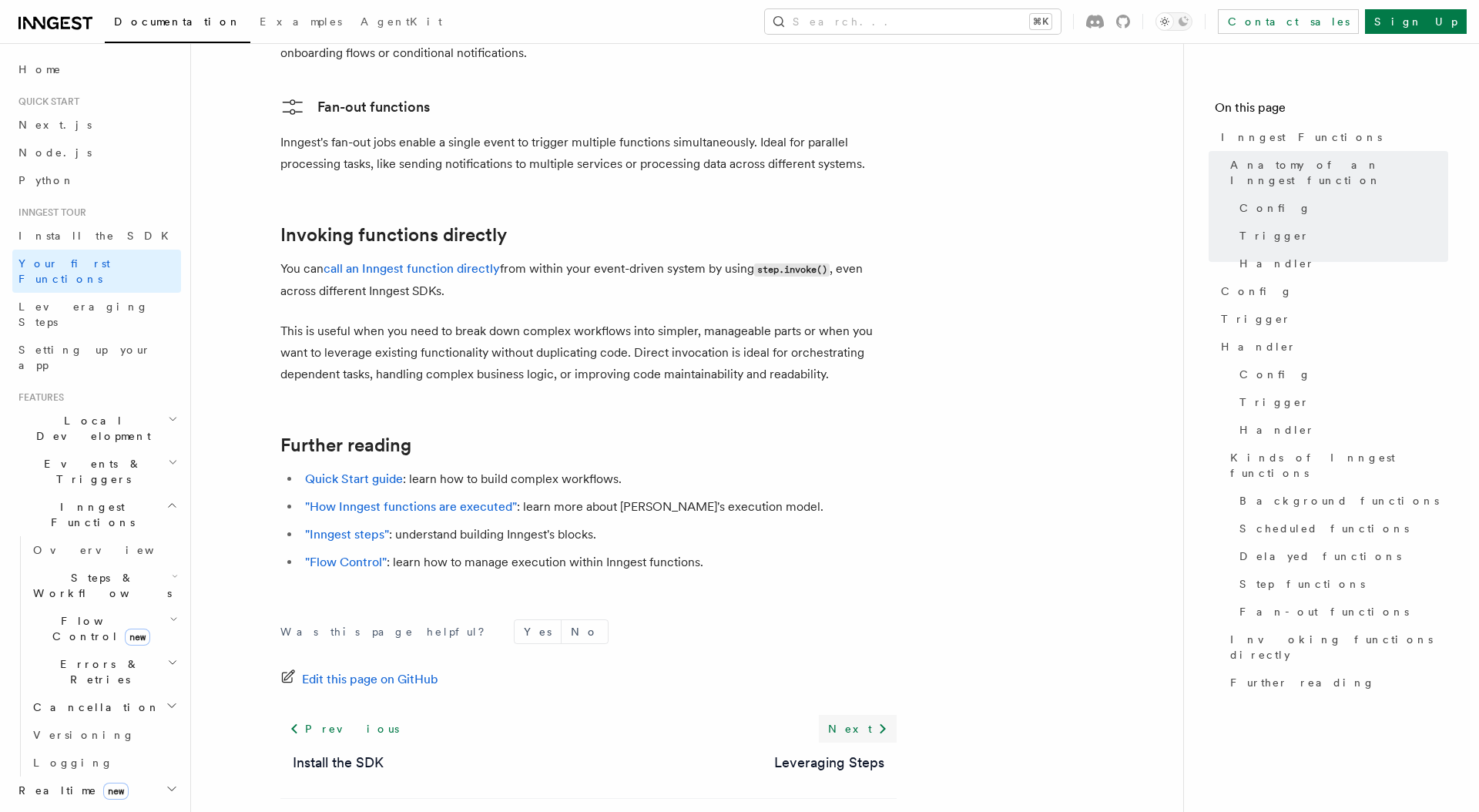
click at [874, 719] on icon at bounding box center [882, 728] width 18 height 18
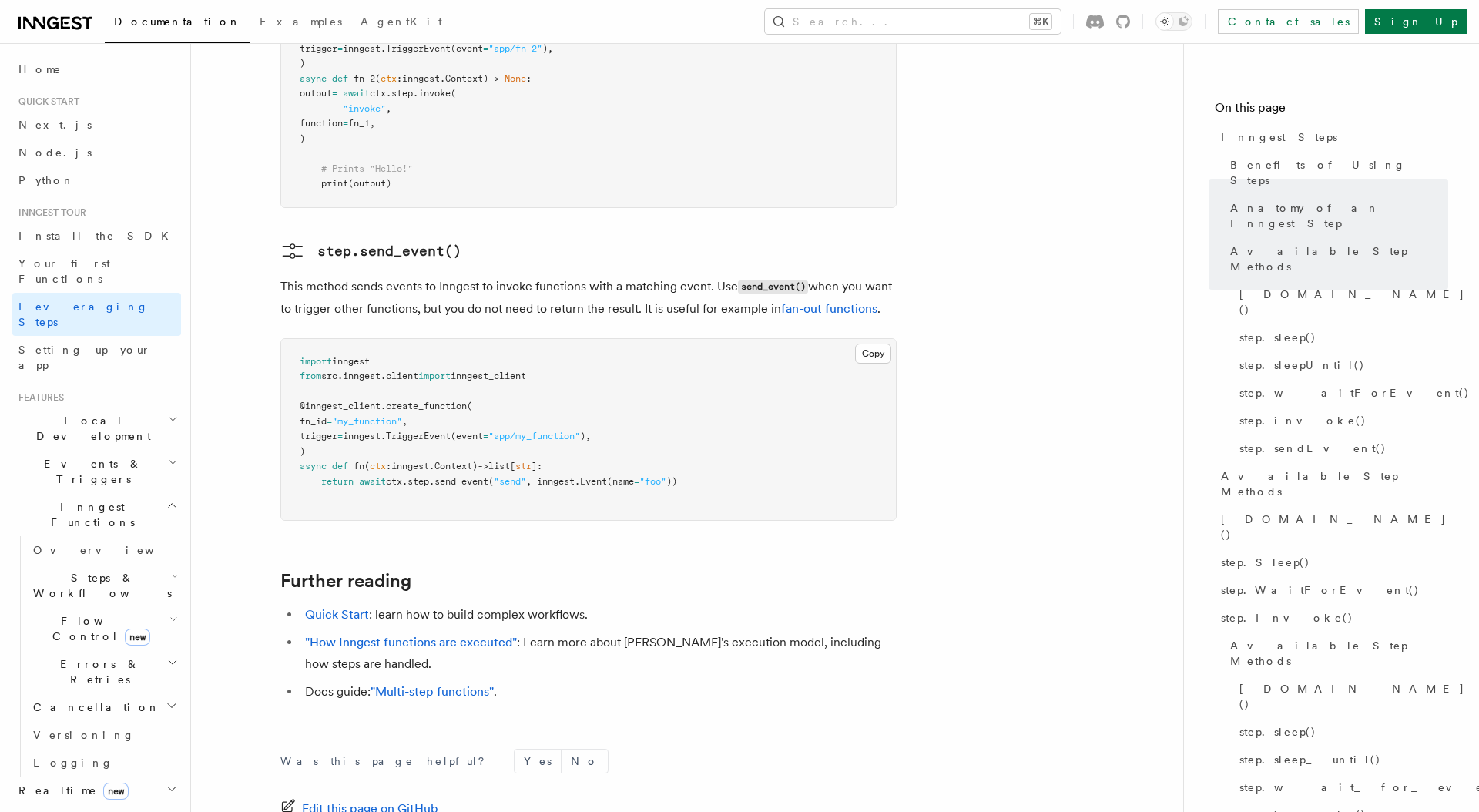
scroll to position [3376, 0]
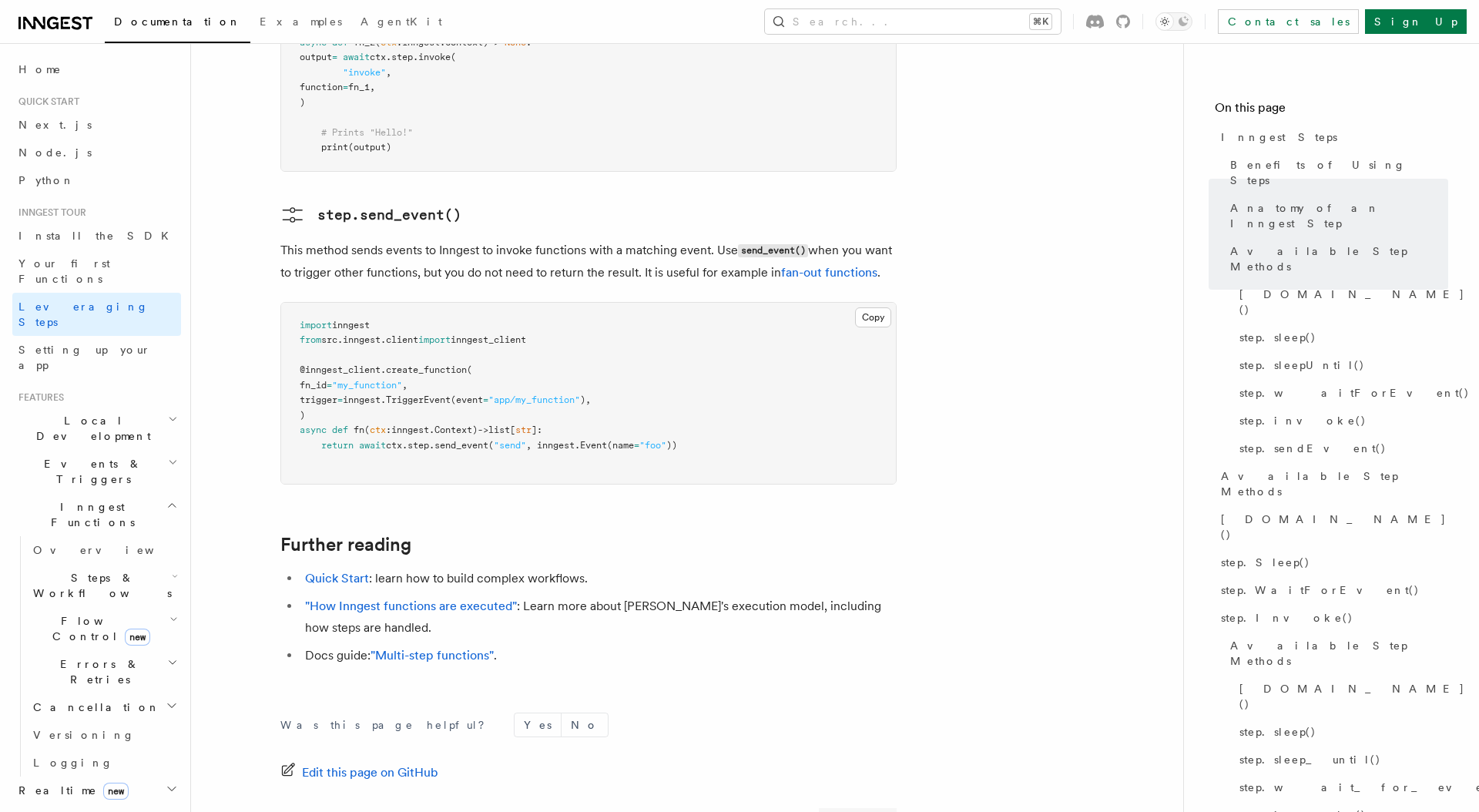
click at [890, 811] on icon at bounding box center [882, 822] width 18 height 18
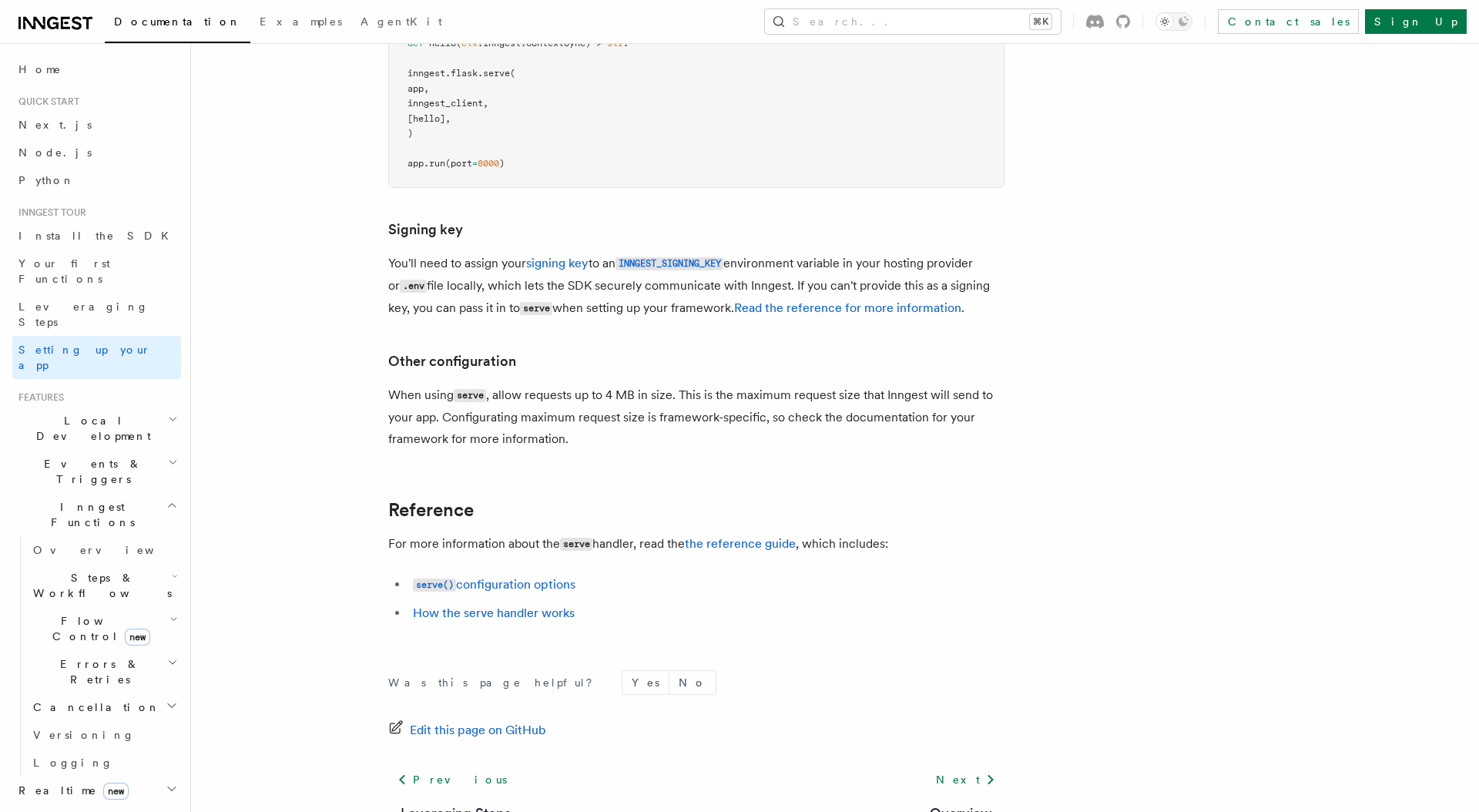
scroll to position [1024, 0]
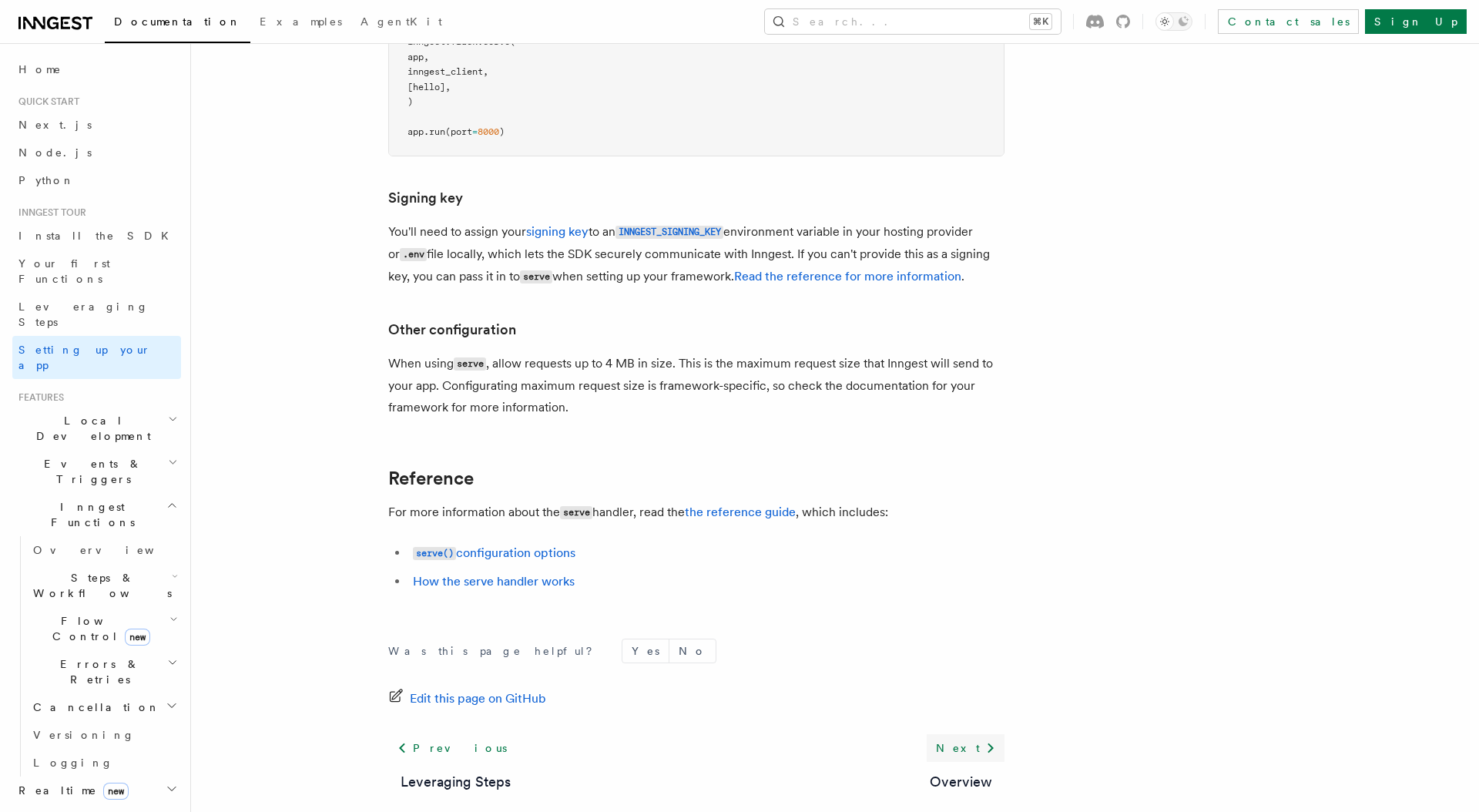
click at [967, 734] on link "Next" at bounding box center [966, 748] width 78 height 28
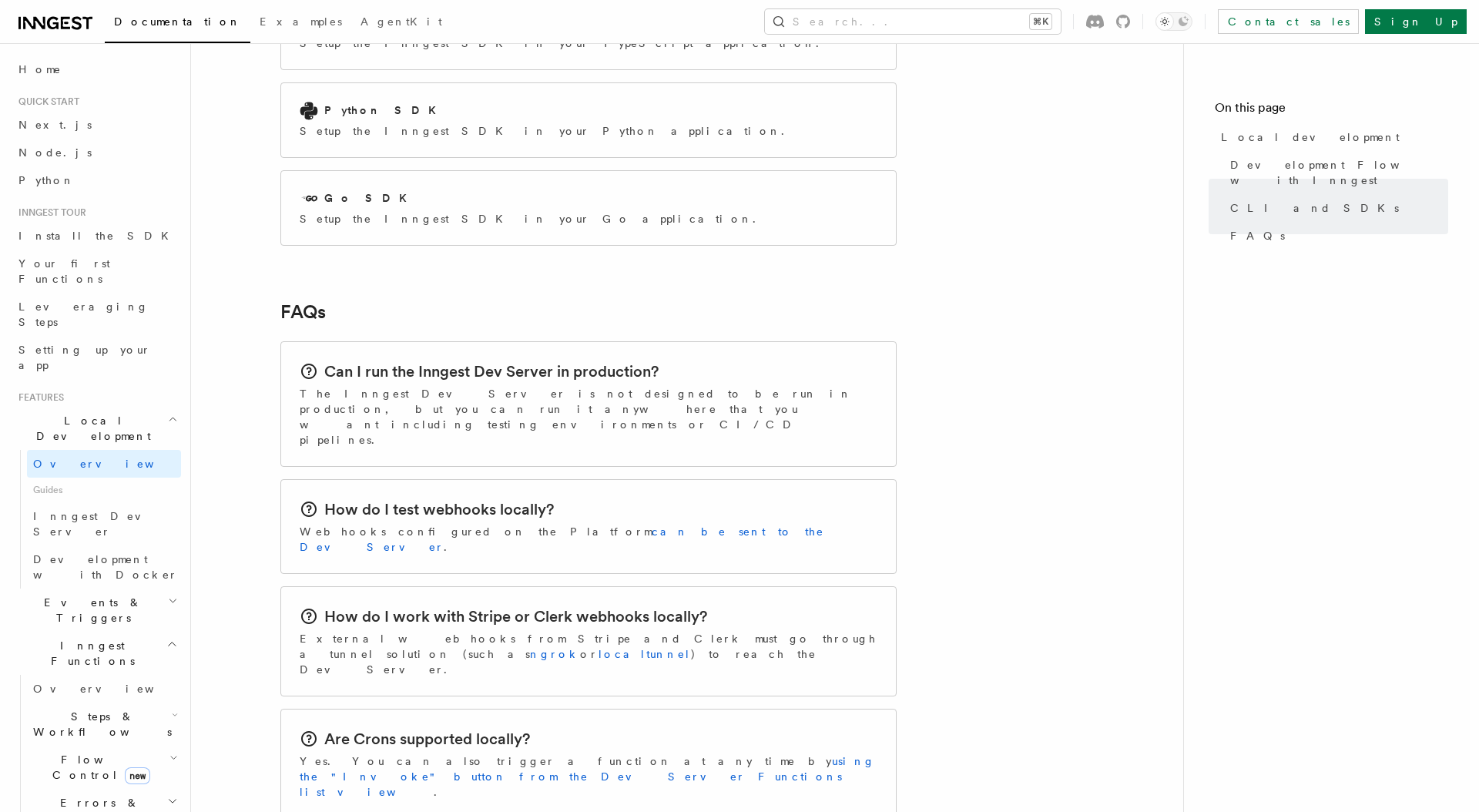
scroll to position [2348, 0]
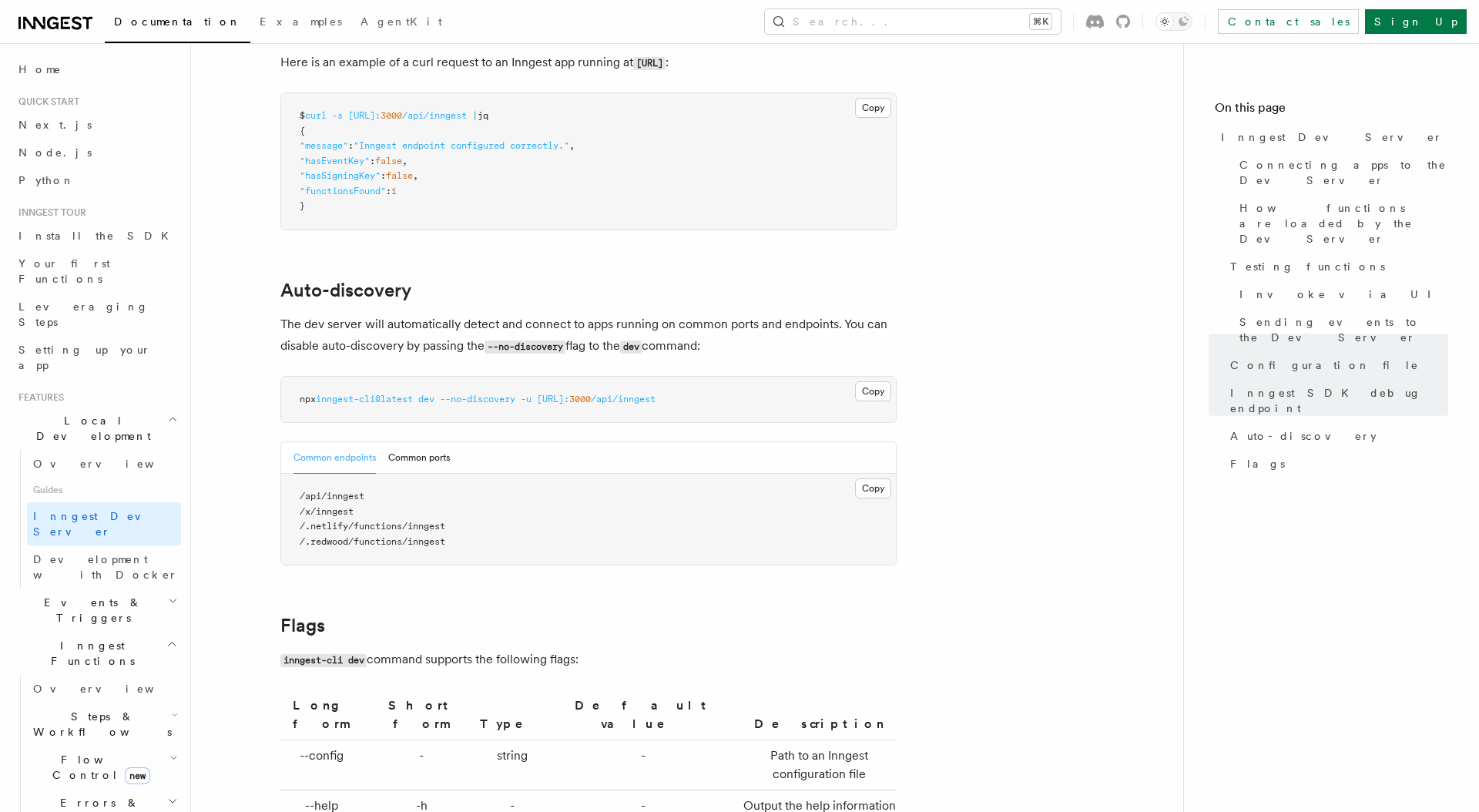
scroll to position [5023, 0]
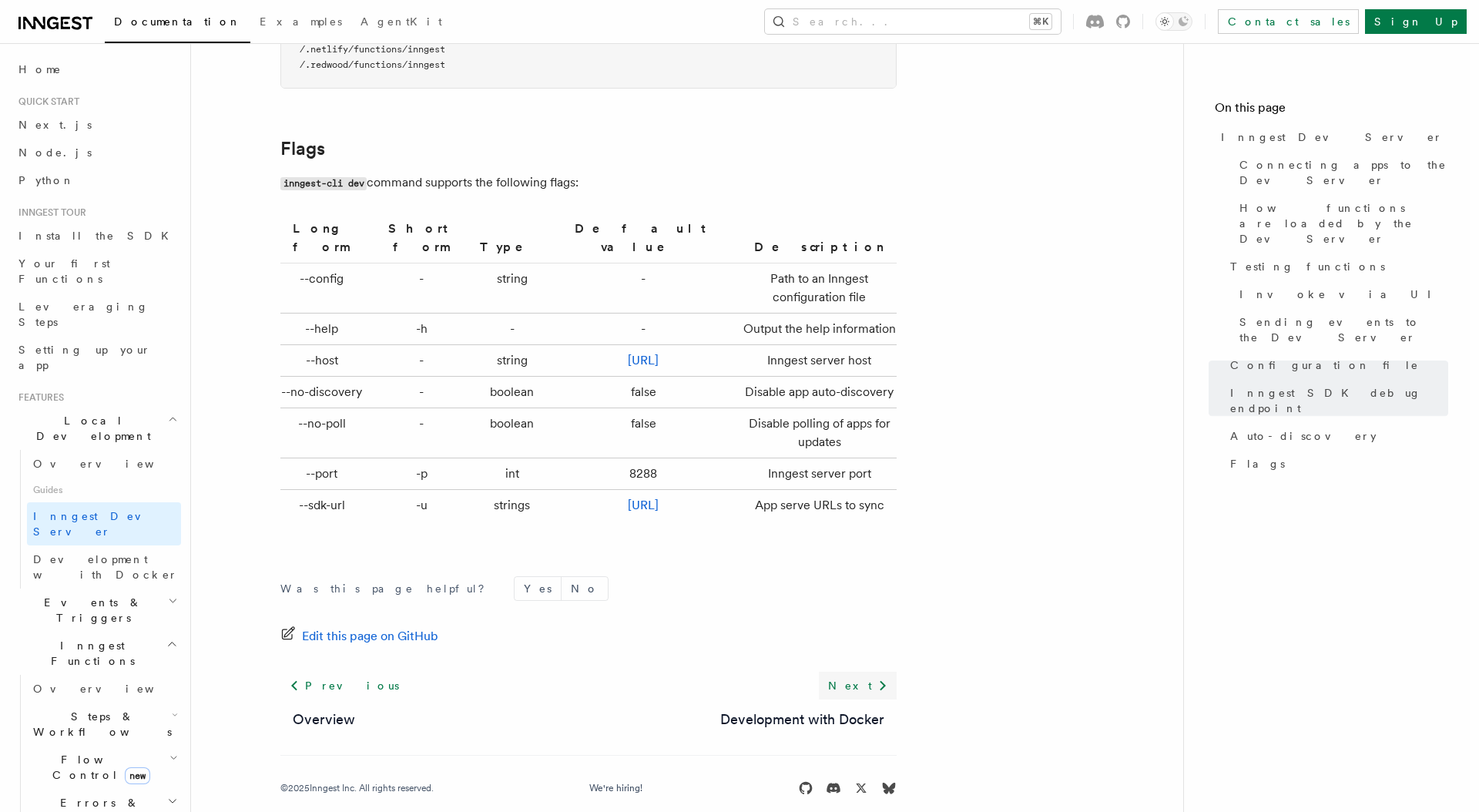
click at [861, 671] on link "Next" at bounding box center [858, 685] width 78 height 28
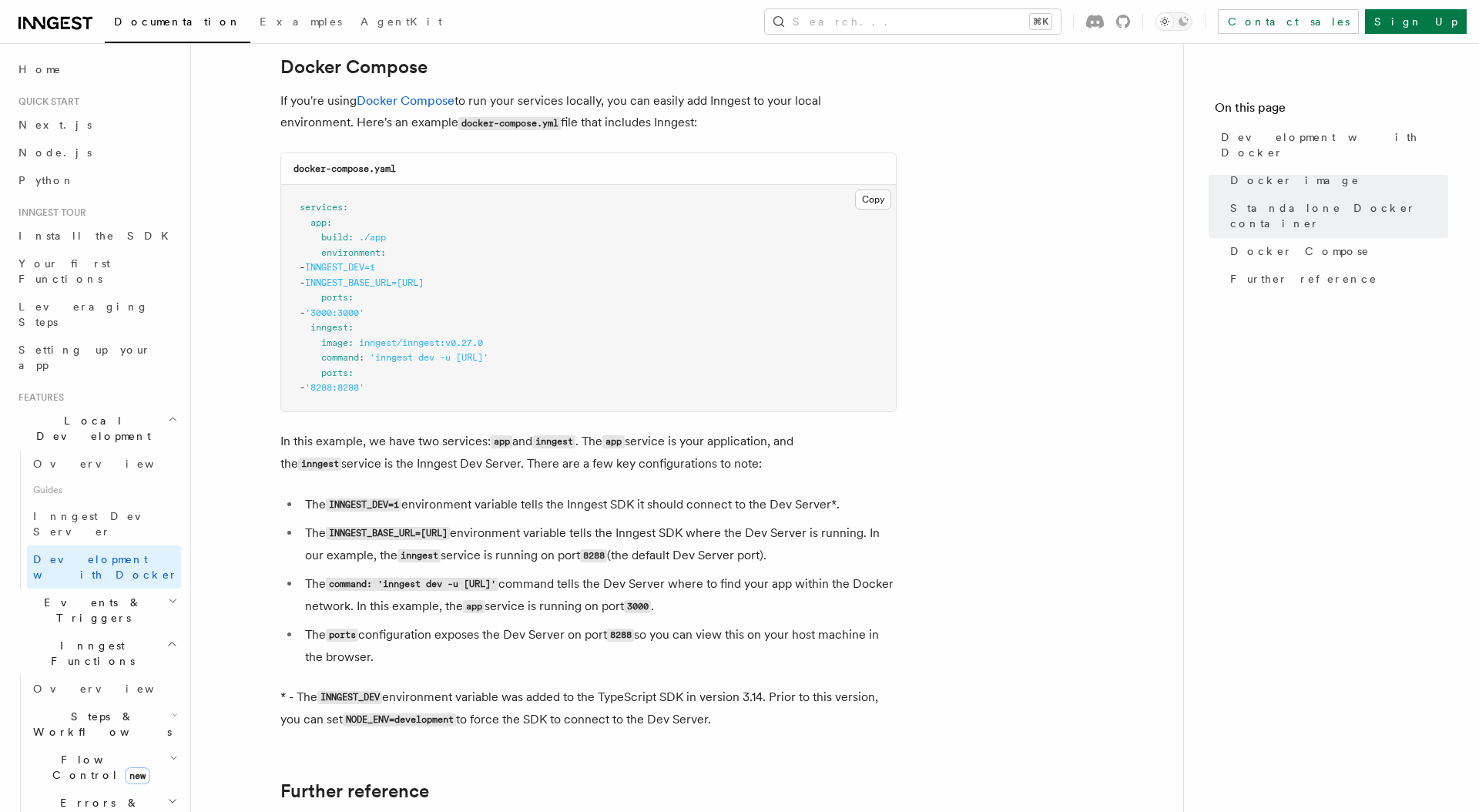
scroll to position [1449, 0]
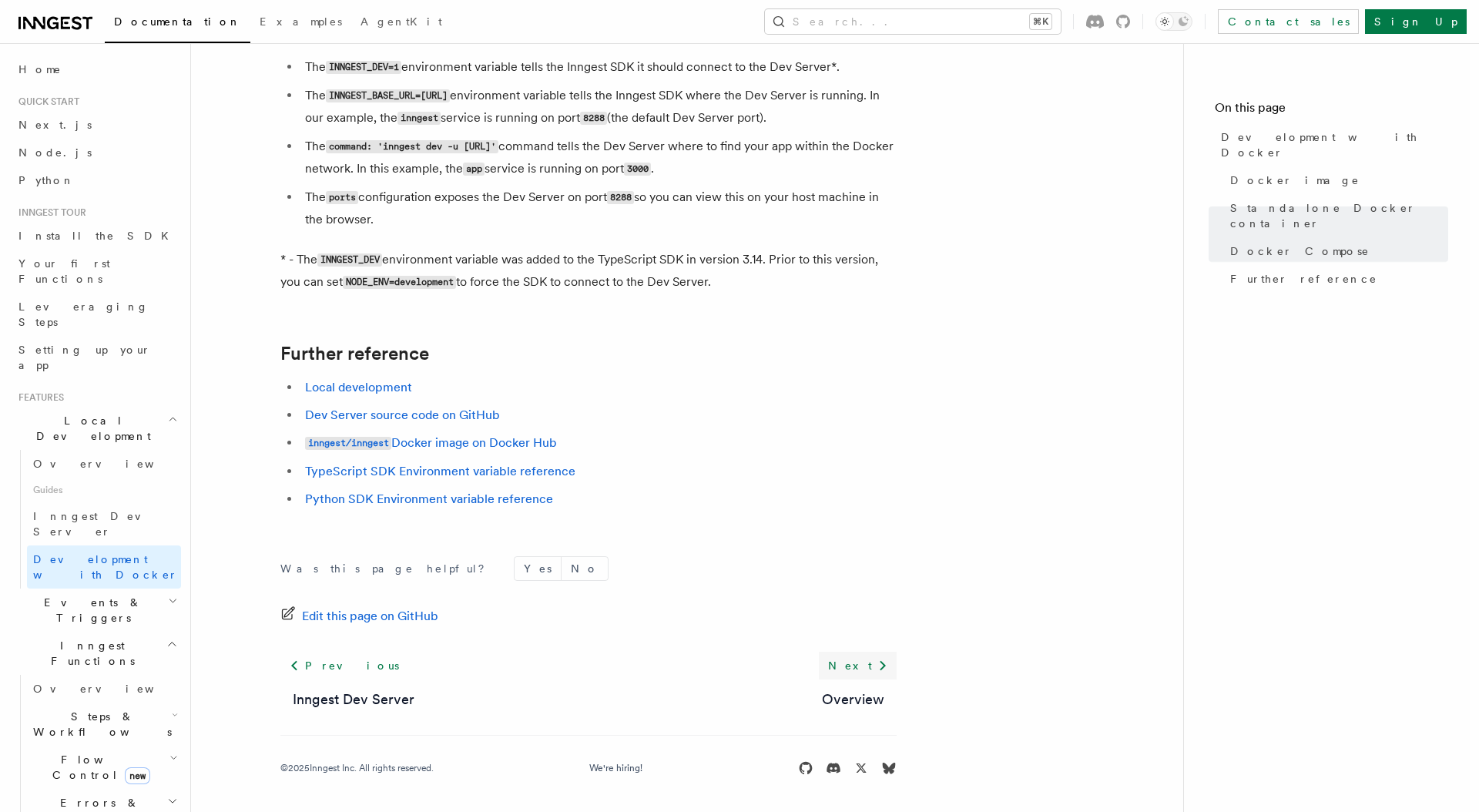
click at [871, 656] on link "Next" at bounding box center [858, 665] width 78 height 28
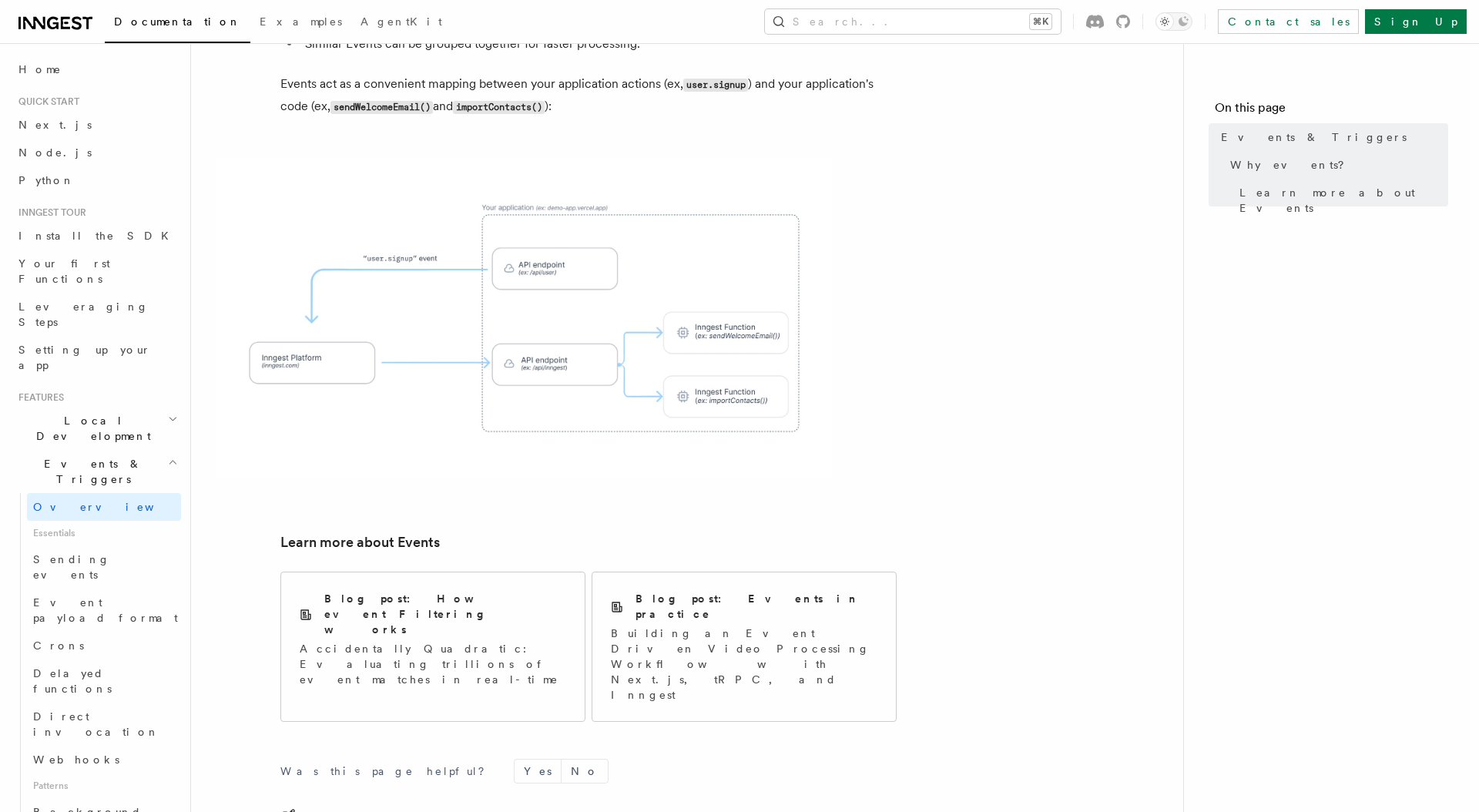
scroll to position [862, 0]
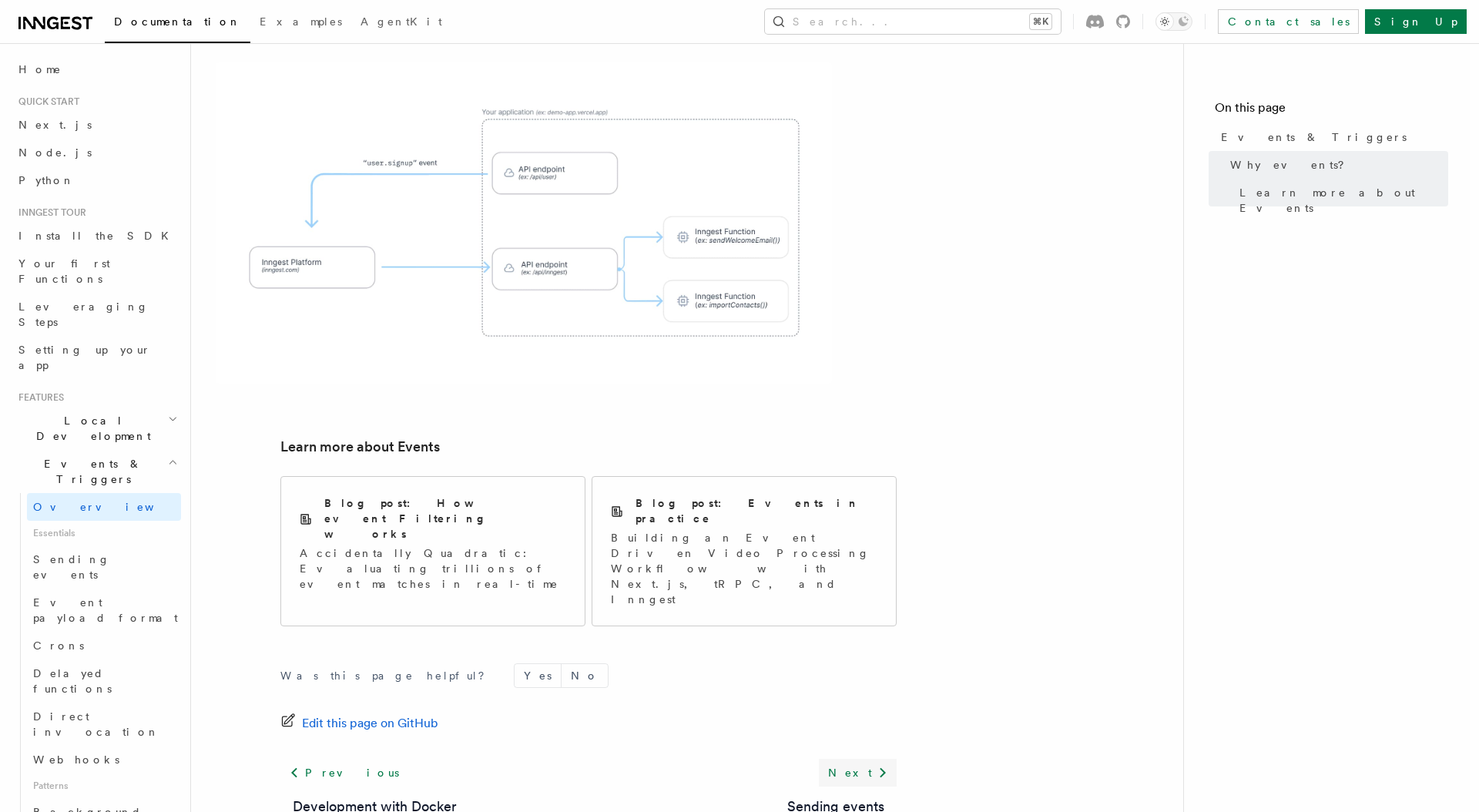
click at [869, 759] on link "Next" at bounding box center [858, 773] width 78 height 28
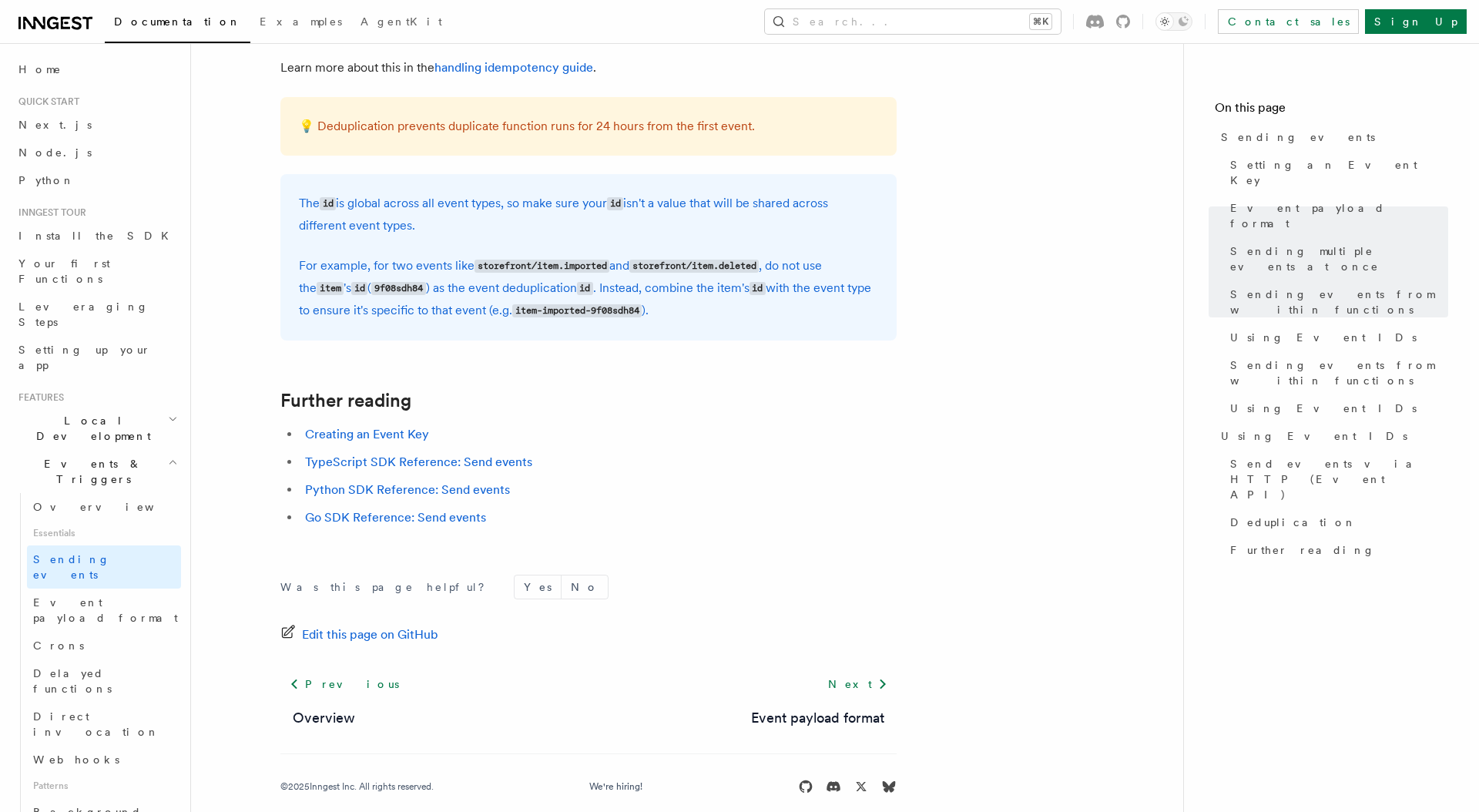
scroll to position [4098, 0]
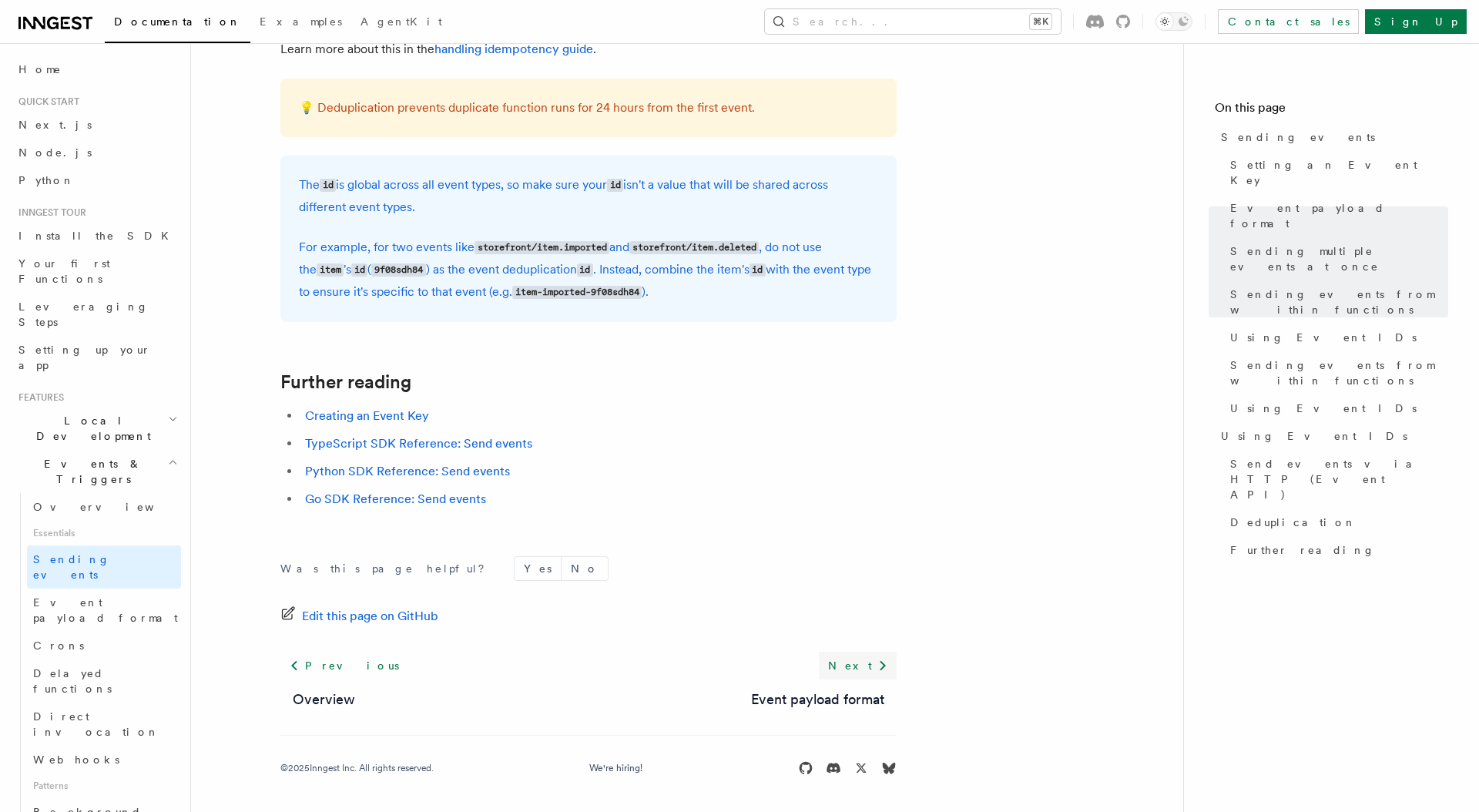
click at [869, 670] on link "Next" at bounding box center [858, 665] width 78 height 28
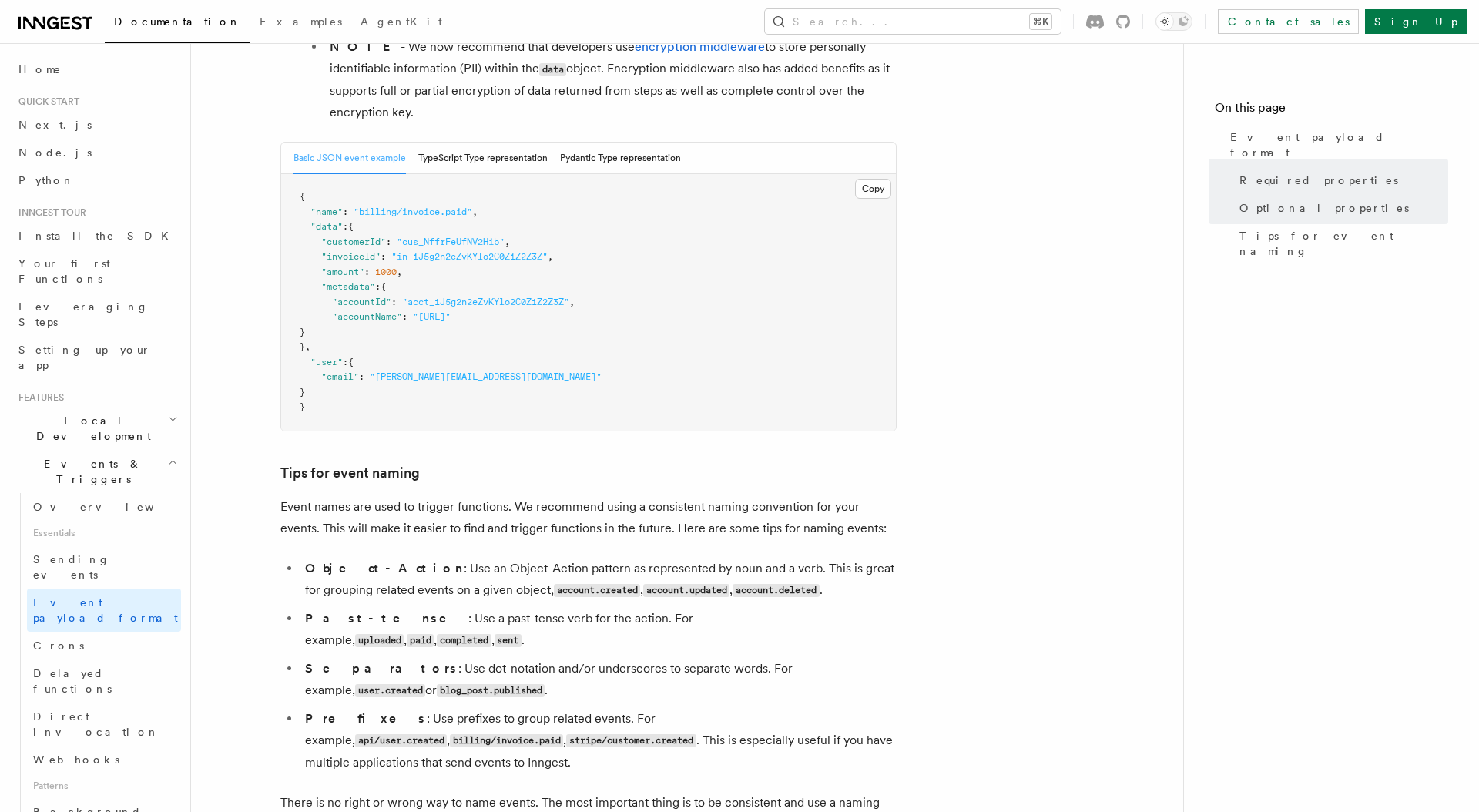
scroll to position [913, 0]
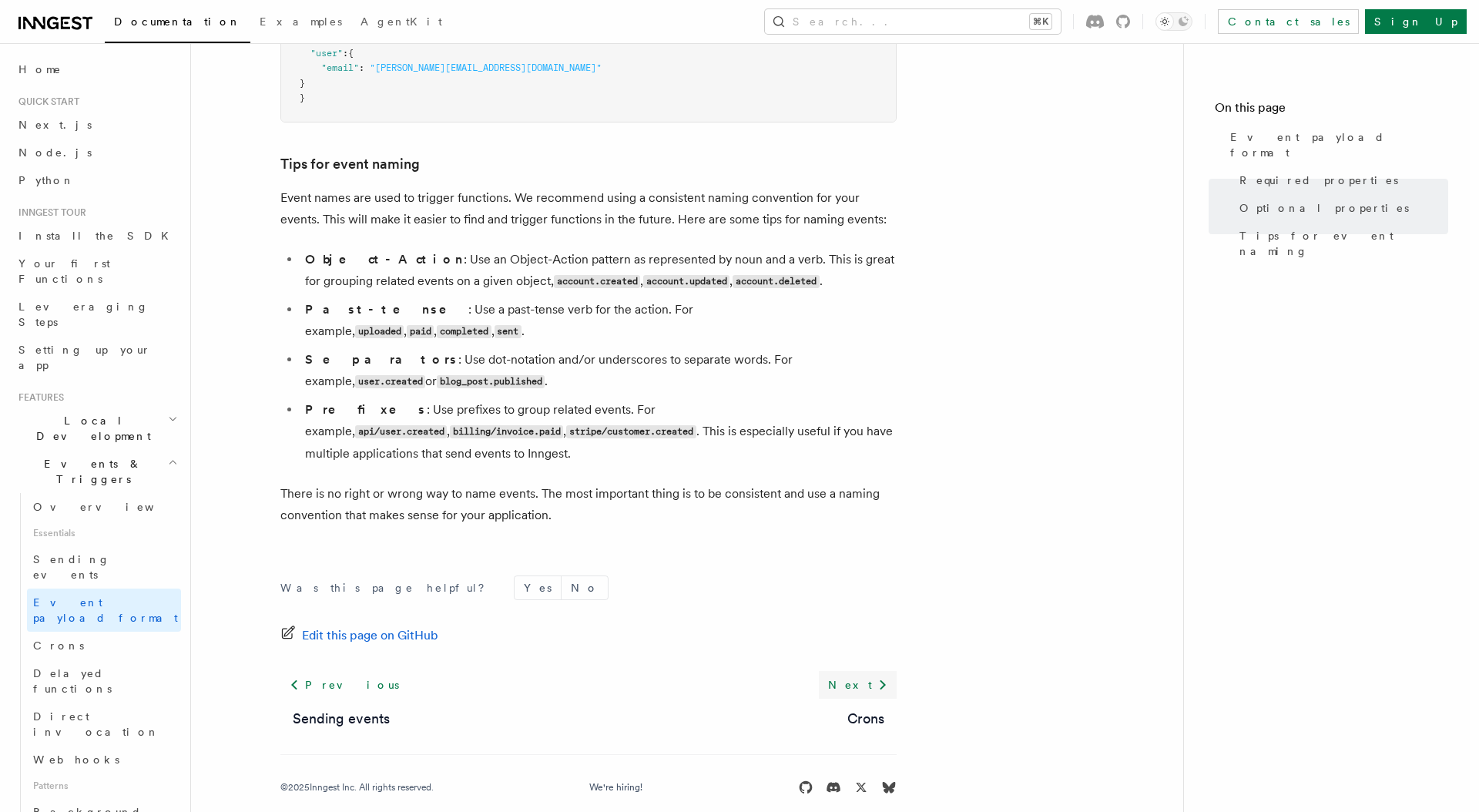
click at [871, 670] on link "Next" at bounding box center [858, 684] width 78 height 28
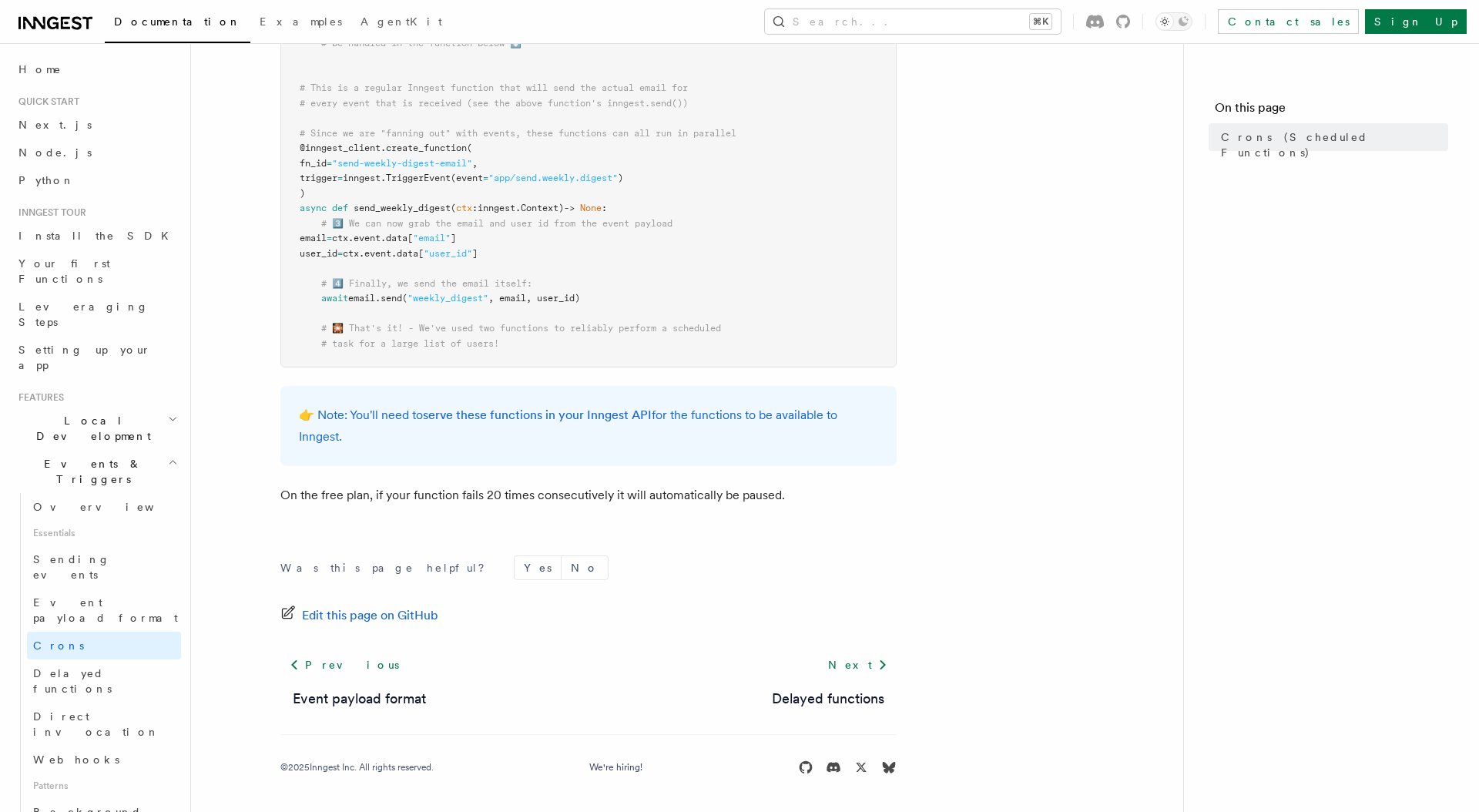
scroll to position [893, 0]
click at [871, 667] on link "Next" at bounding box center [858, 664] width 78 height 28
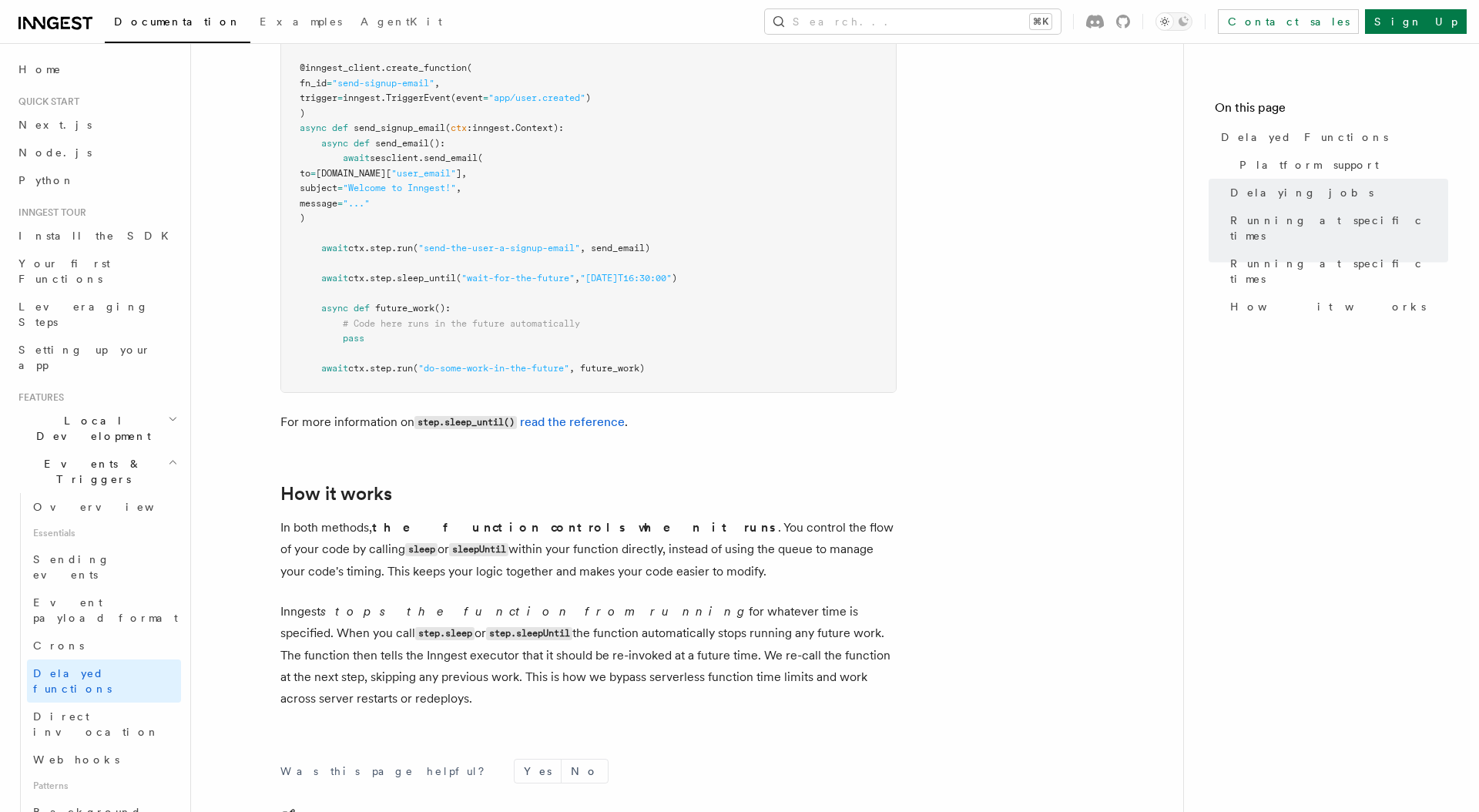
scroll to position [1387, 0]
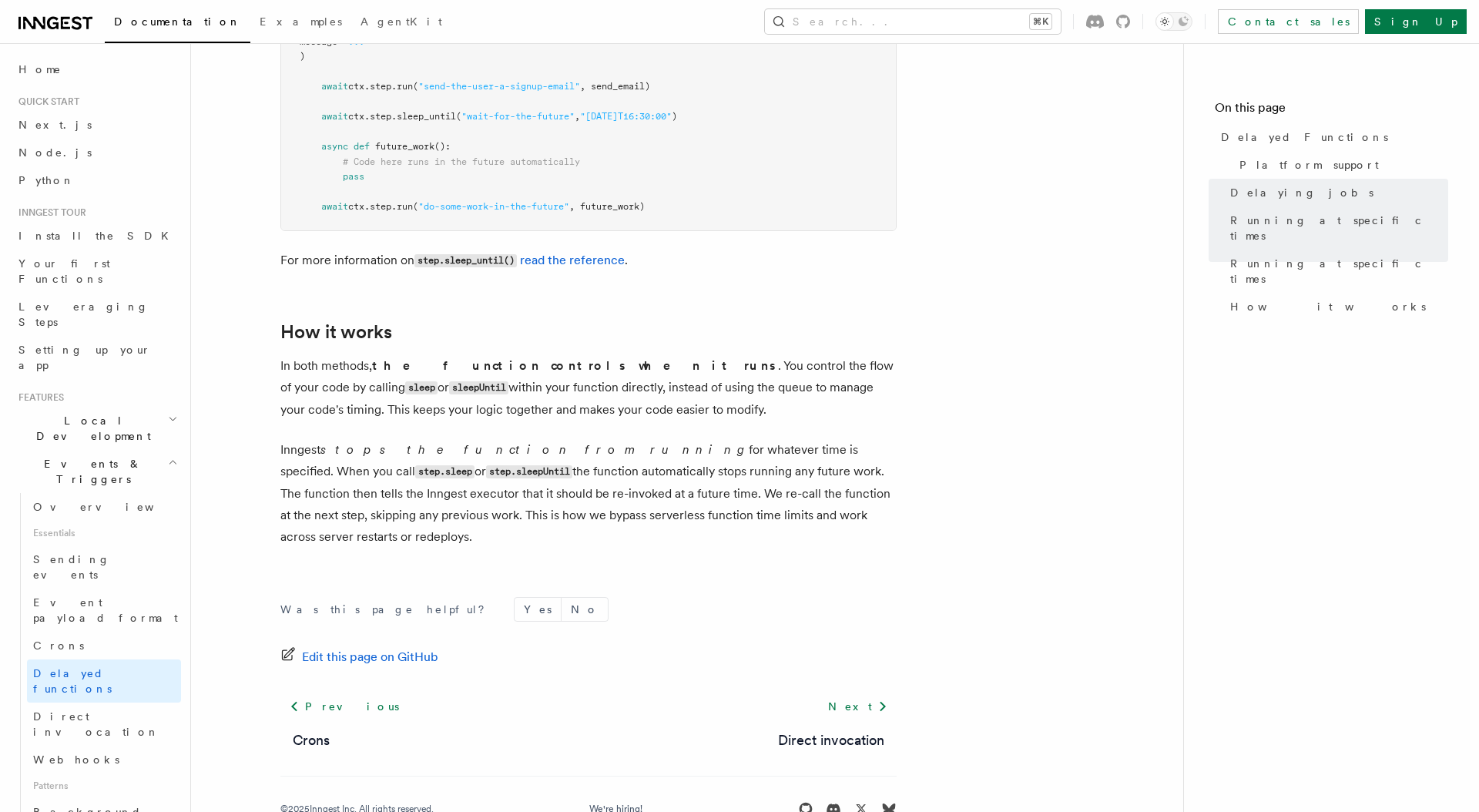
click at [871, 692] on link "Next" at bounding box center [858, 706] width 78 height 28
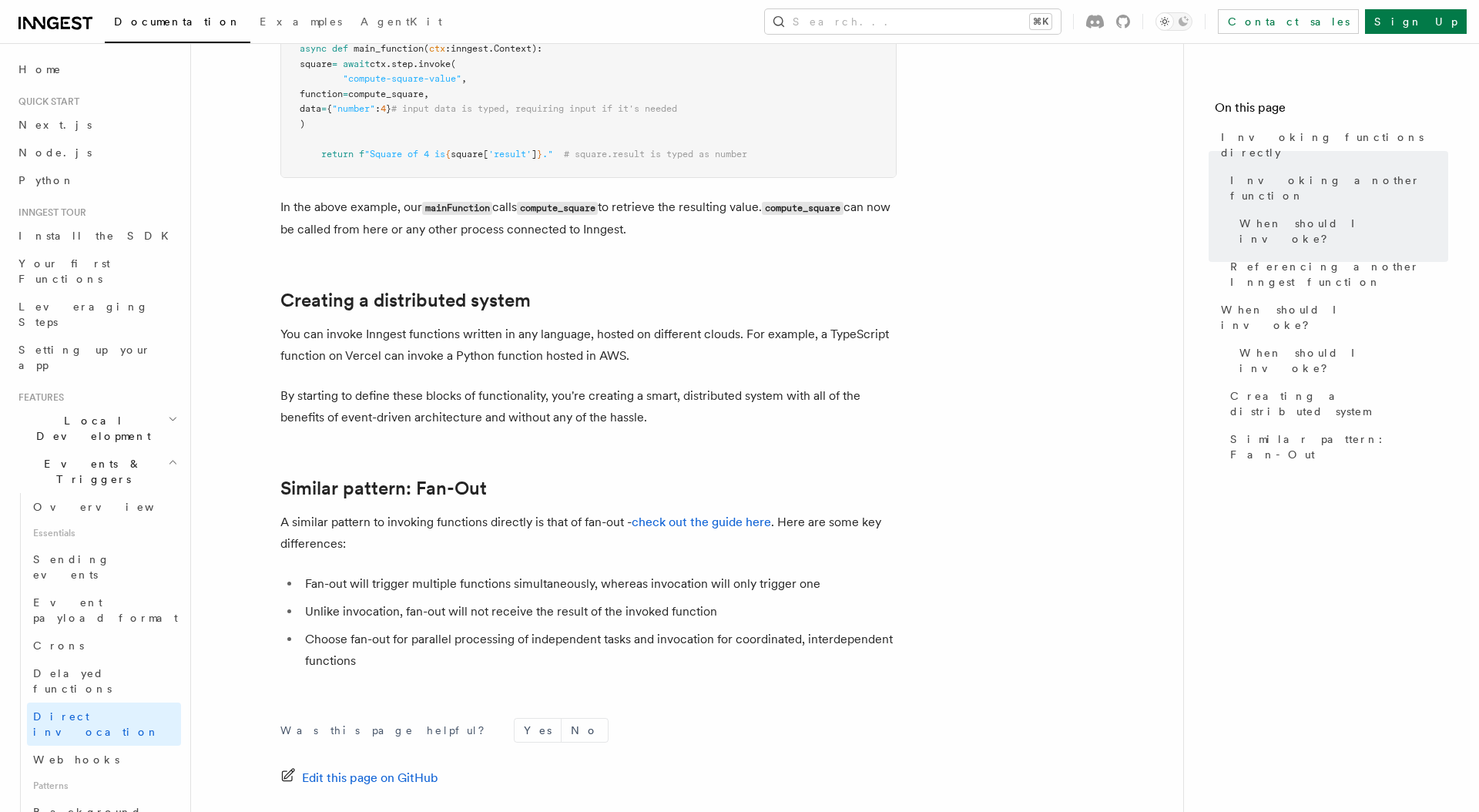
scroll to position [875, 0]
